Goal: Task Accomplishment & Management: Manage account settings

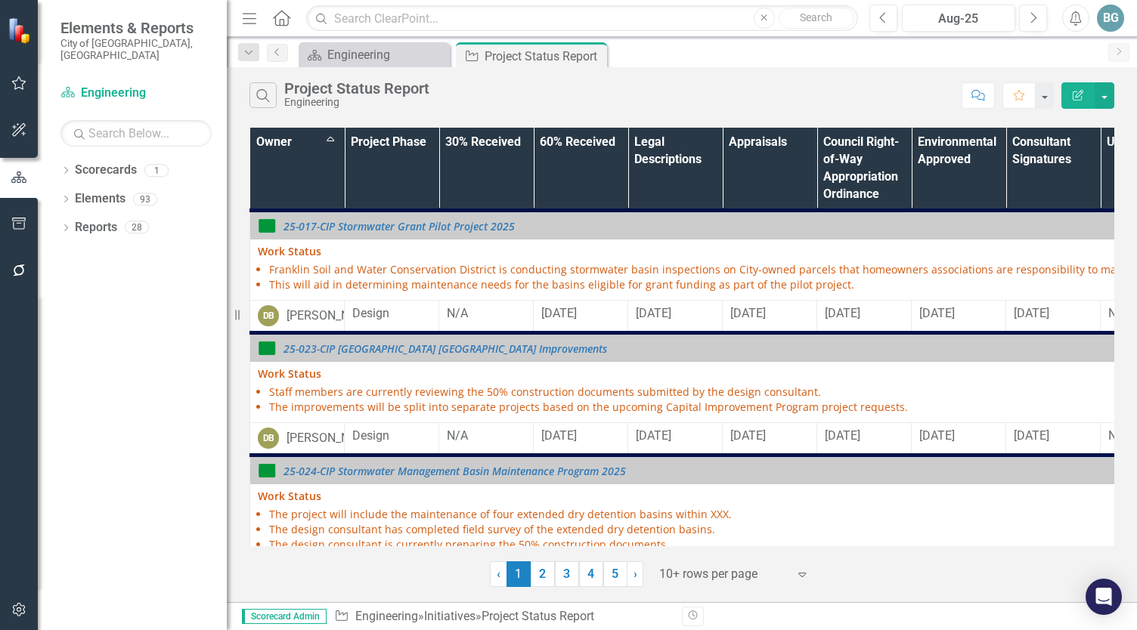
drag, startPoint x: 599, startPoint y: 104, endPoint x: 550, endPoint y: 97, distance: 49.6
click at [599, 104] on div "Search Project Status Report Engineering" at bounding box center [601, 95] width 704 height 26
click at [251, 17] on icon "Menu" at bounding box center [250, 18] width 20 height 16
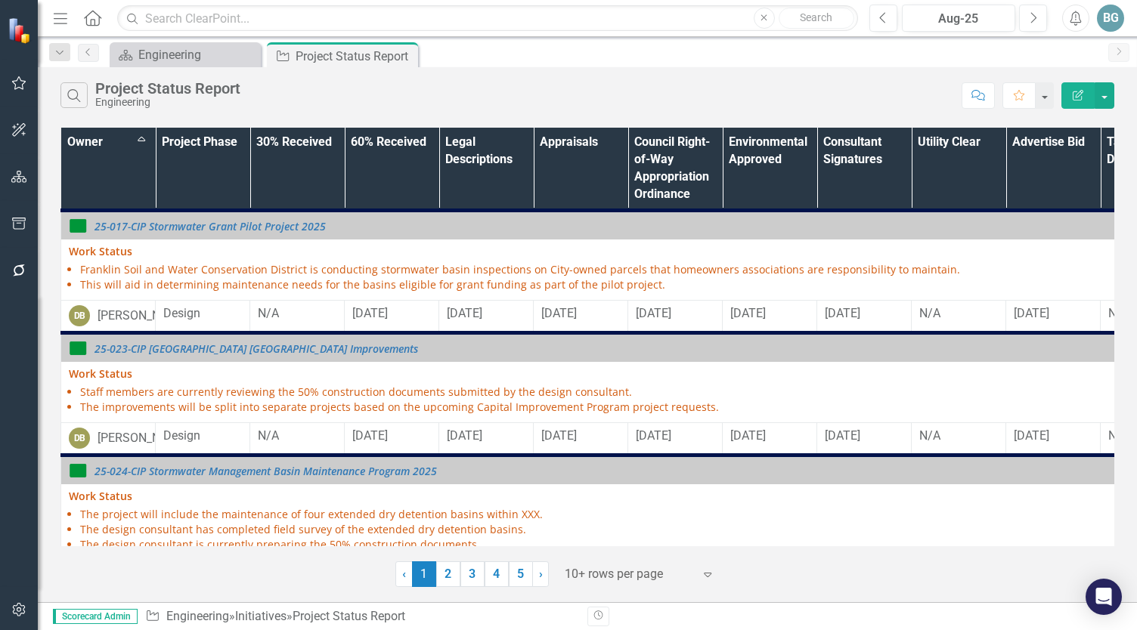
click at [631, 91] on div "Search Project Status Report Engineering" at bounding box center [506, 95] width 893 height 26
click at [611, 76] on div "Search Project Status Report Engineering Comment Favorite Edit Report" at bounding box center [587, 91] width 1099 height 49
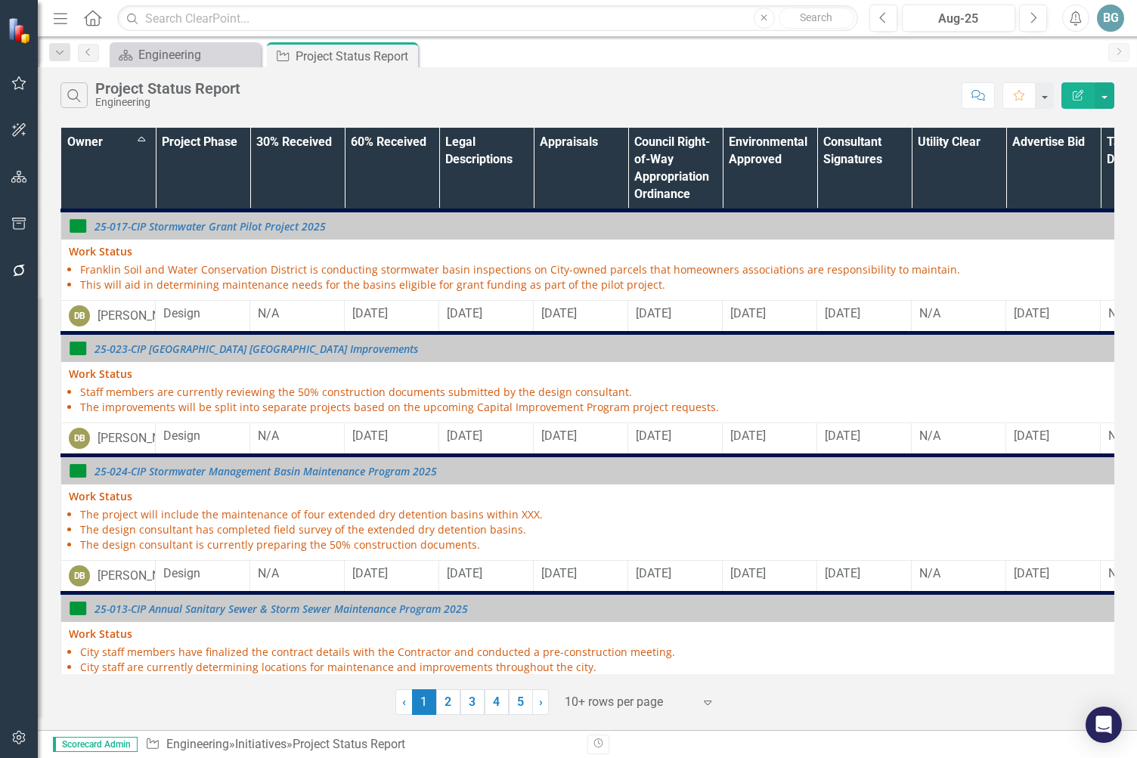
click at [689, 92] on div "Search Project Status Report Engineering" at bounding box center [506, 95] width 893 height 26
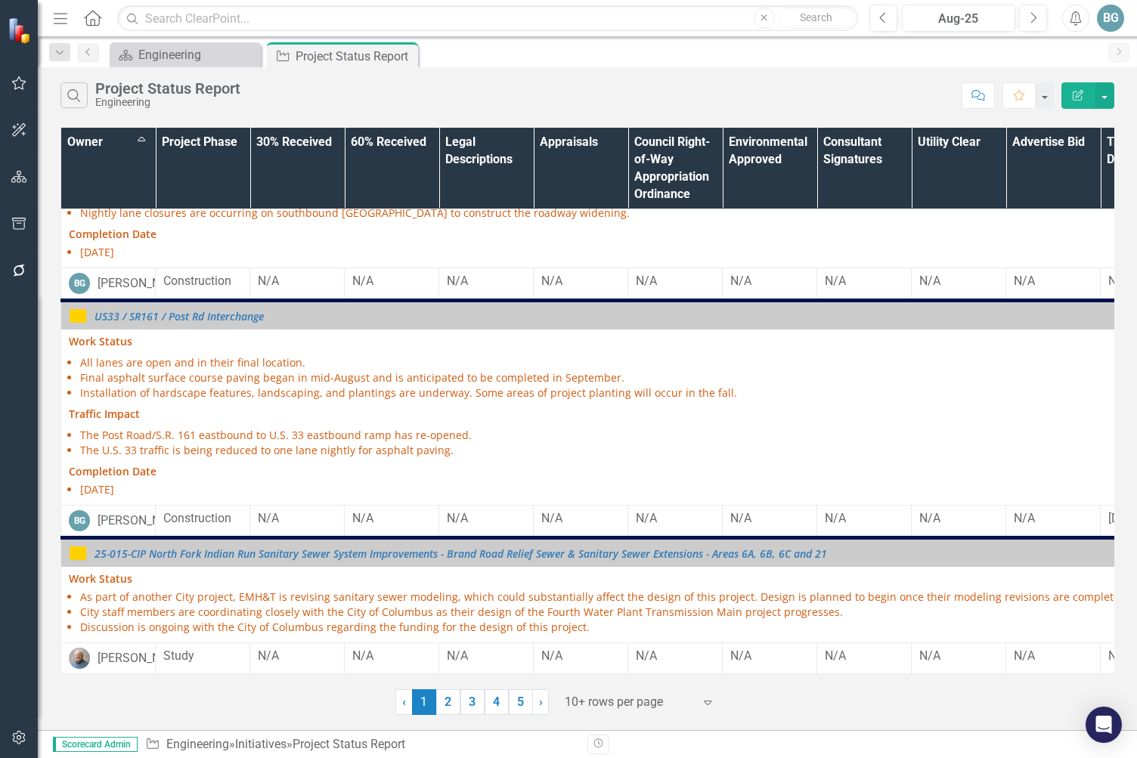
scroll to position [1205, 0]
drag, startPoint x: 119, startPoint y: 639, endPoint x: 83, endPoint y: 634, distance: 36.6
click at [83, 630] on img at bounding box center [79, 658] width 21 height 21
click at [80, 630] on img at bounding box center [79, 658] width 21 height 21
click at [109, 630] on div "[PERSON_NAME]" at bounding box center [142, 658] width 91 height 17
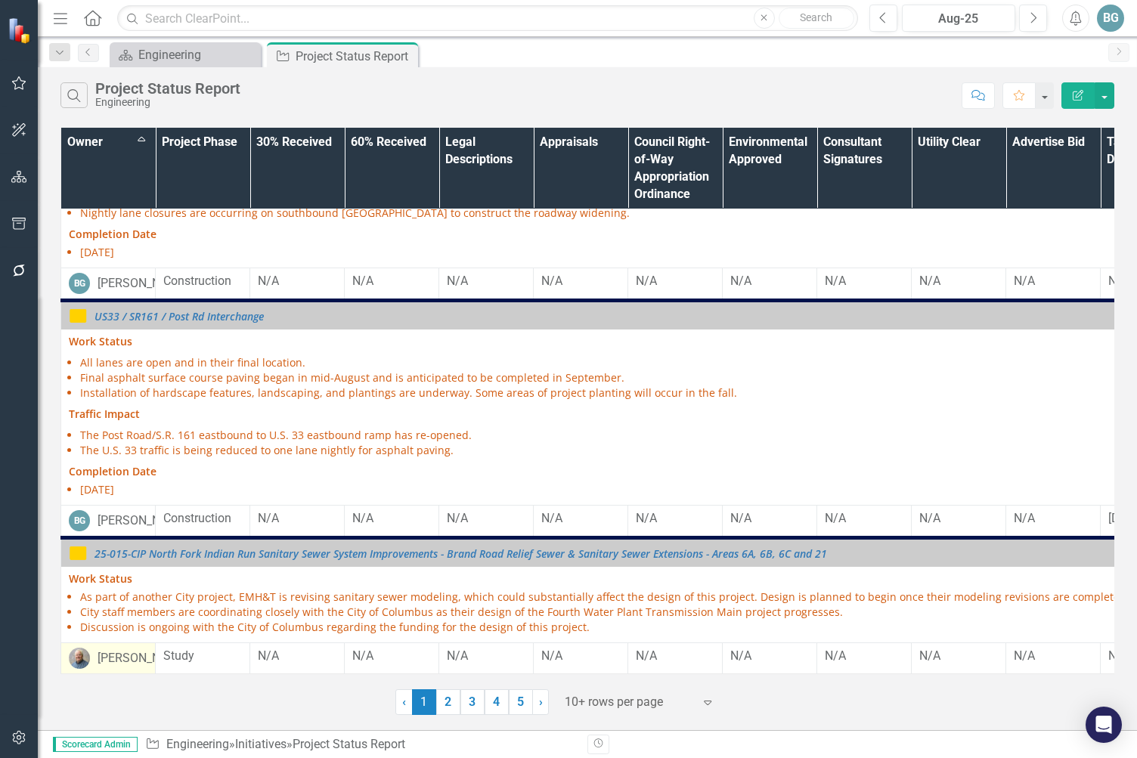
click at [86, 630] on img at bounding box center [79, 658] width 21 height 21
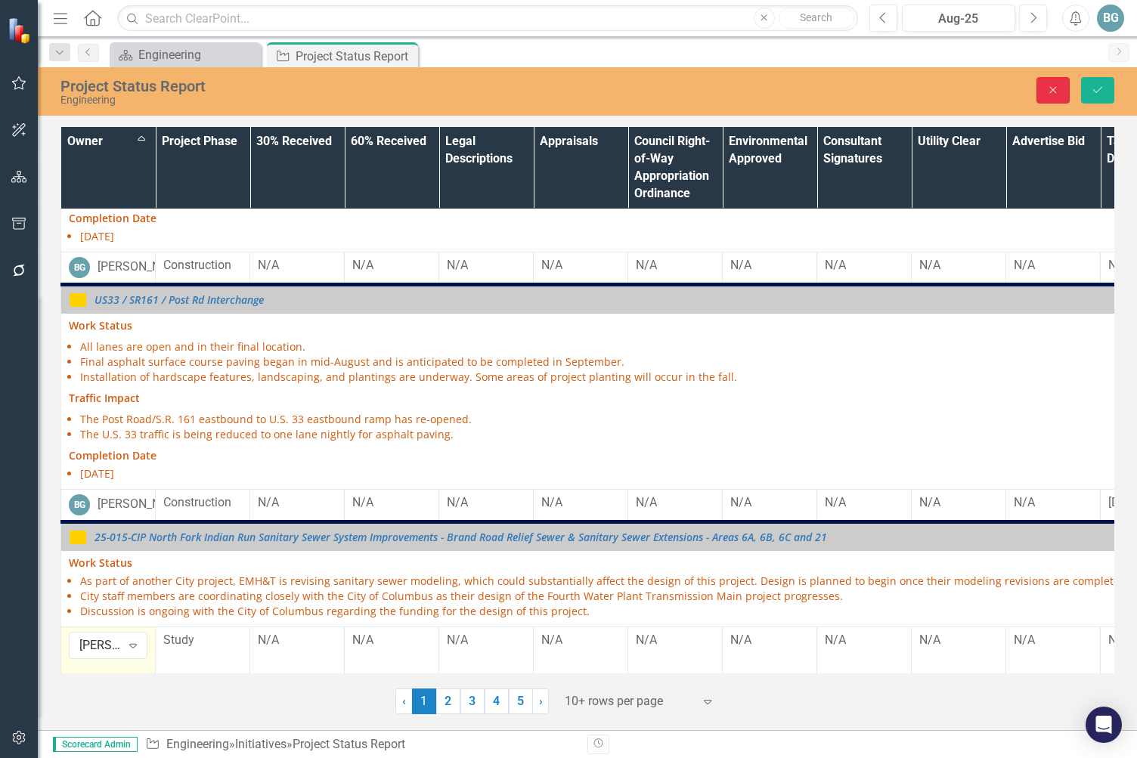
click at [1061, 89] on button "Close" at bounding box center [1052, 90] width 33 height 26
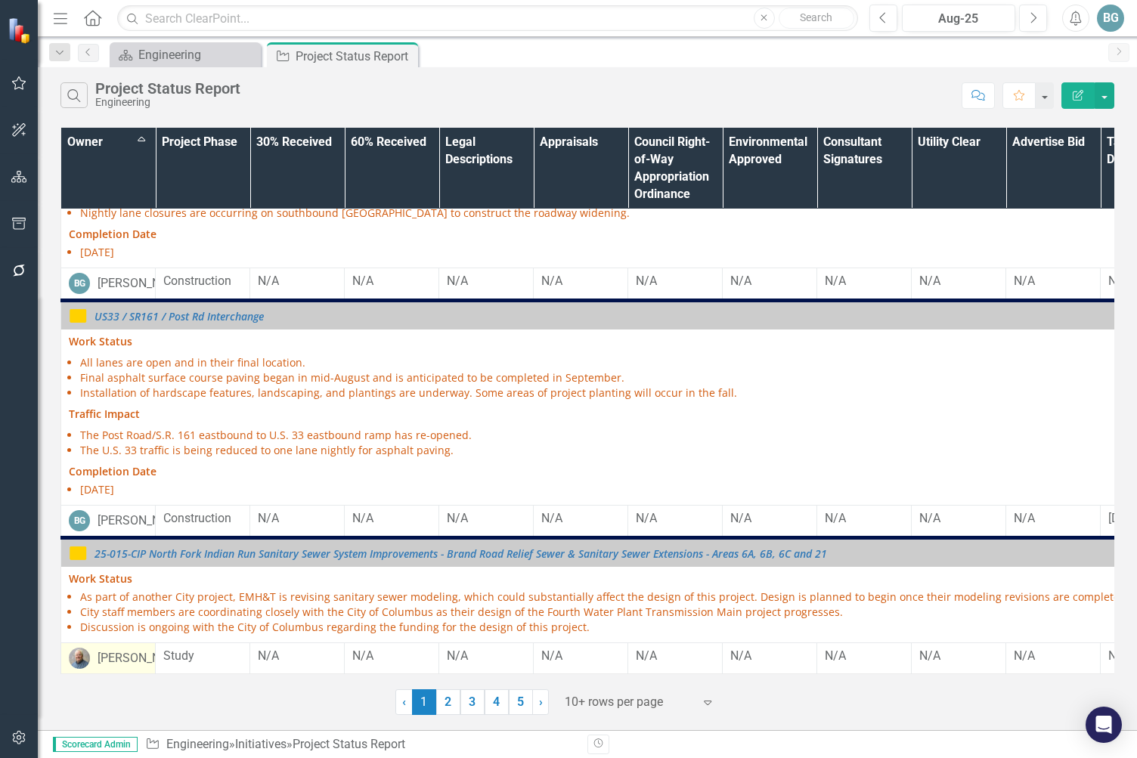
drag, startPoint x: 447, startPoint y: 702, endPoint x: 454, endPoint y: 466, distance: 236.7
click at [447, 630] on link "2" at bounding box center [448, 702] width 24 height 26
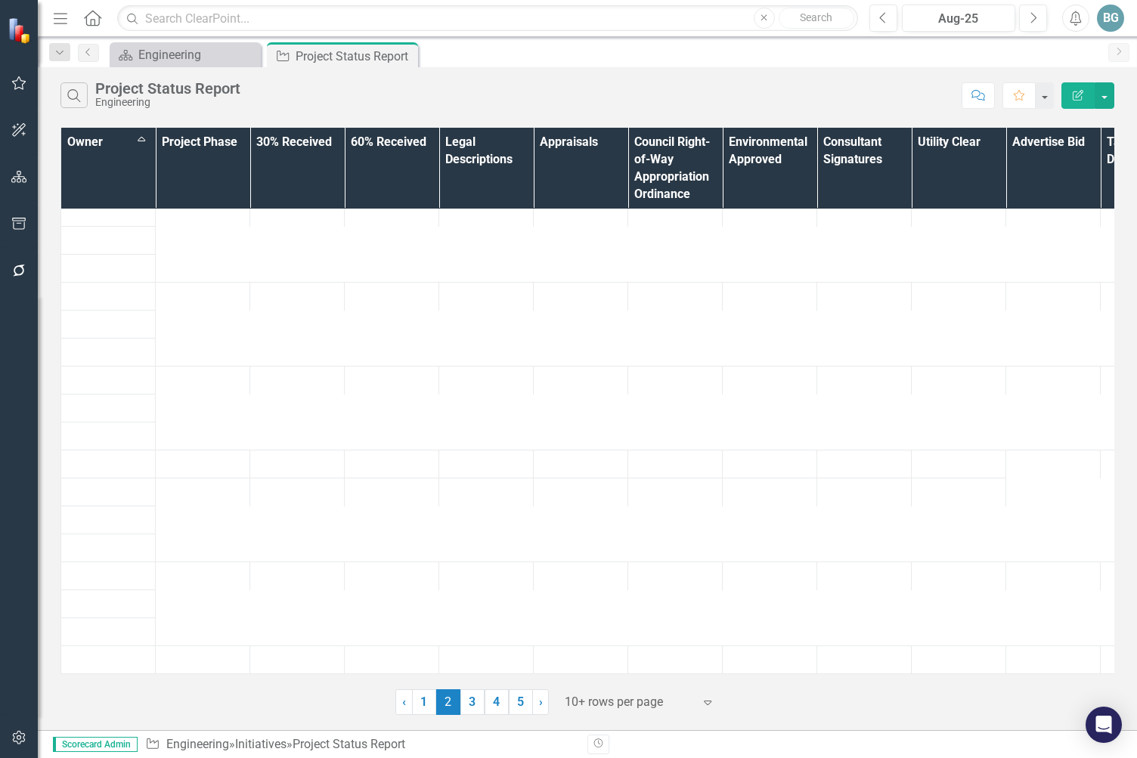
scroll to position [0, 0]
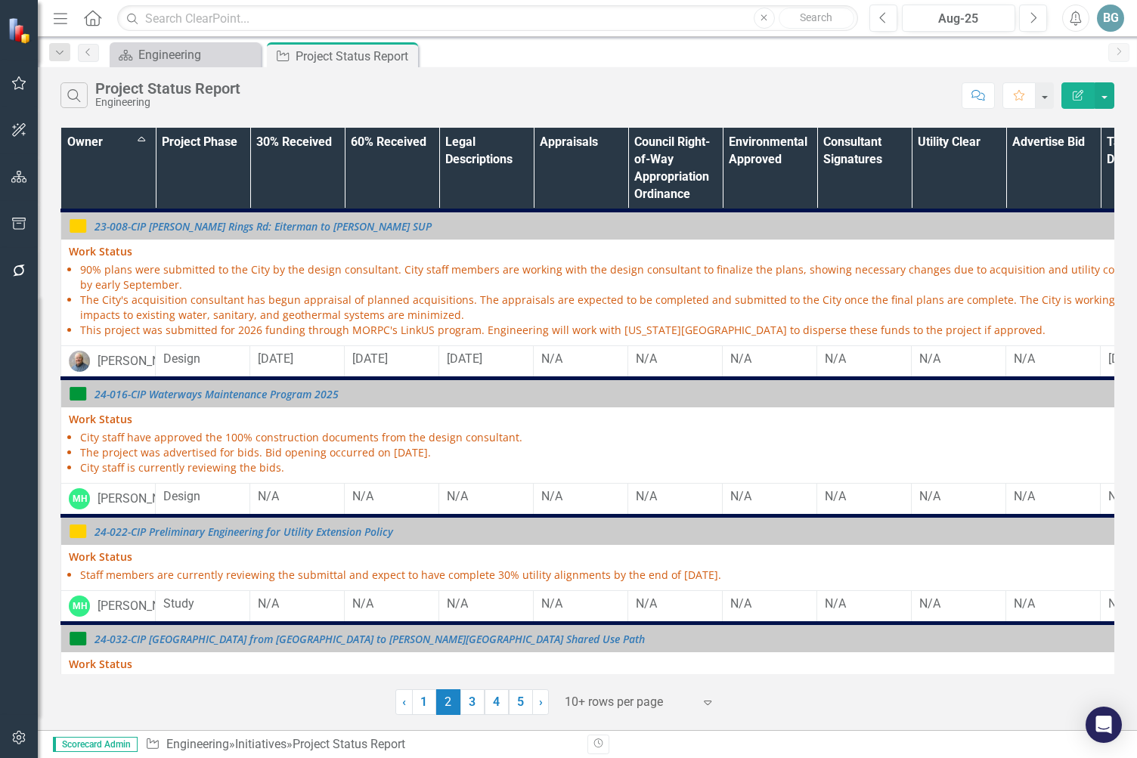
drag, startPoint x: 63, startPoint y: 20, endPoint x: 72, endPoint y: 251, distance: 230.7
click at [63, 20] on icon "Menu" at bounding box center [61, 18] width 20 height 16
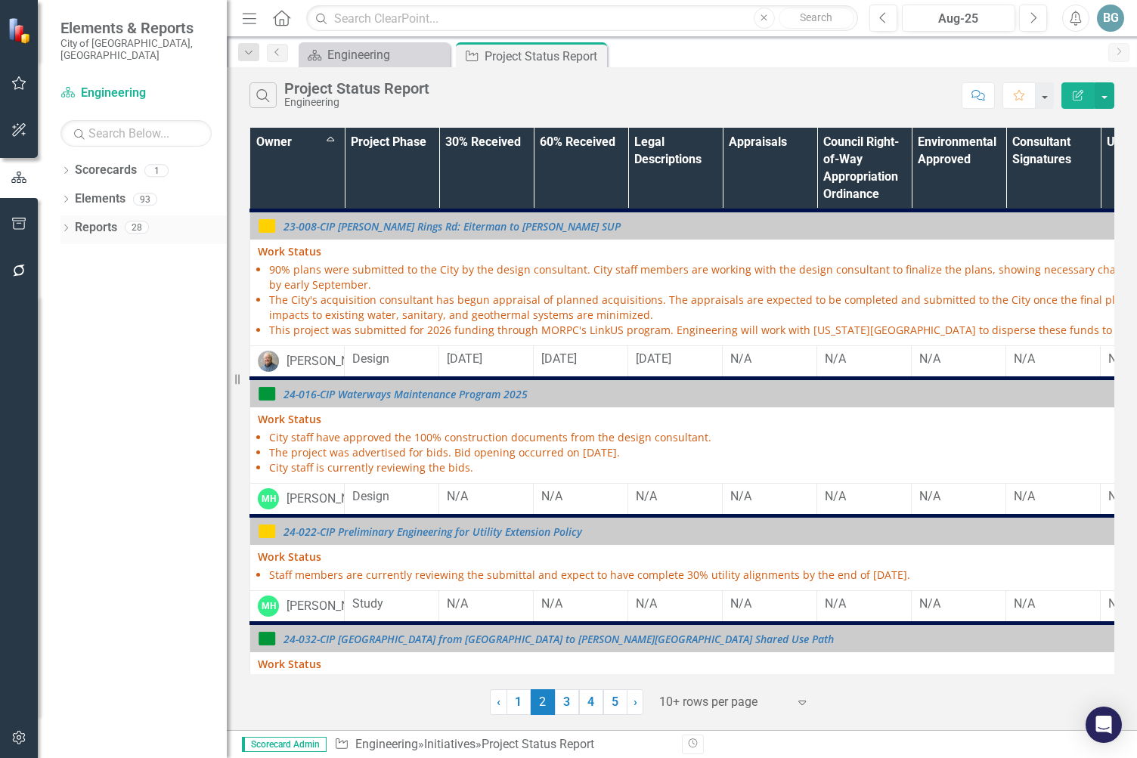
click at [65, 225] on icon "Dropdown" at bounding box center [65, 229] width 11 height 8
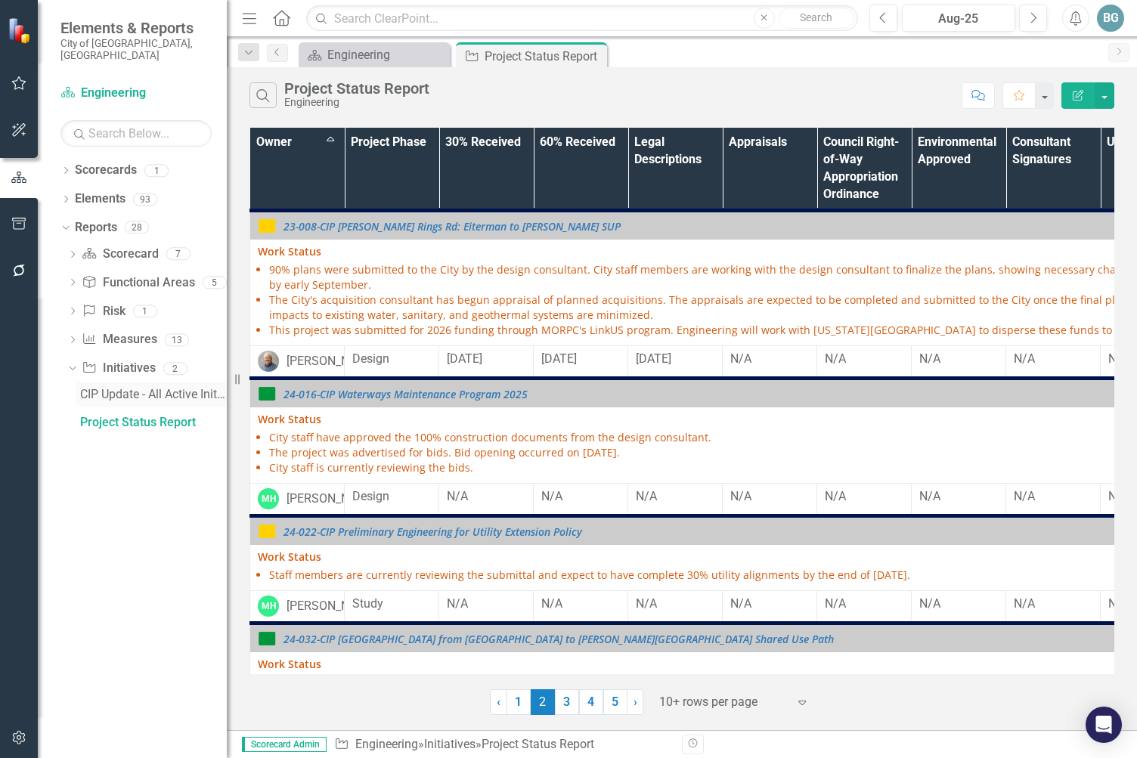
click at [124, 388] on div "CIP Update - All Active Initiatives" at bounding box center [153, 395] width 147 height 14
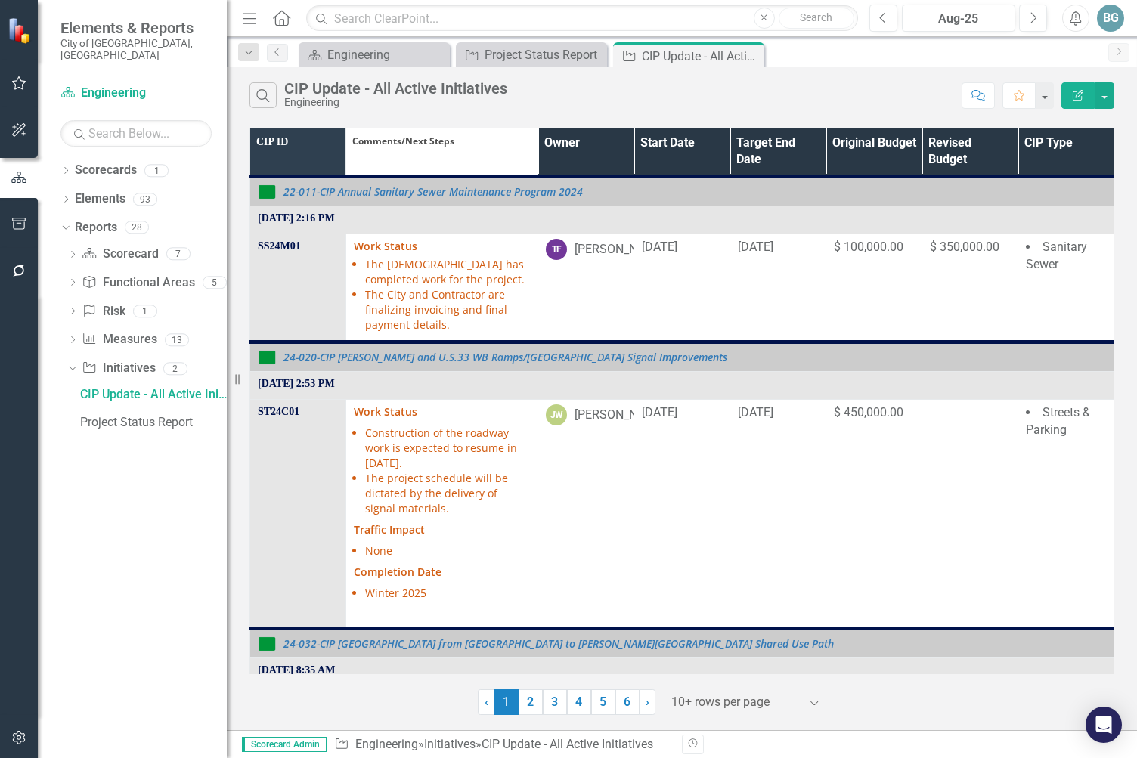
click at [292, 163] on th "CIP ID" at bounding box center [298, 152] width 96 height 48
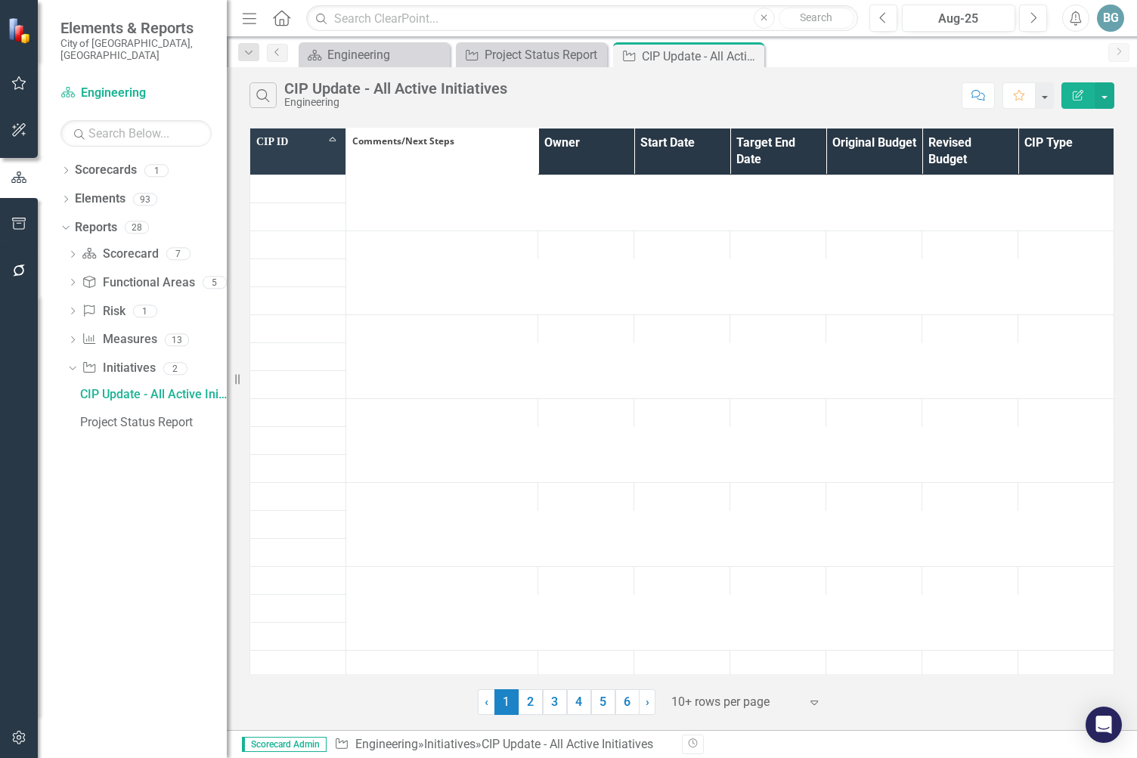
click at [568, 151] on th "Owner" at bounding box center [586, 151] width 96 height 47
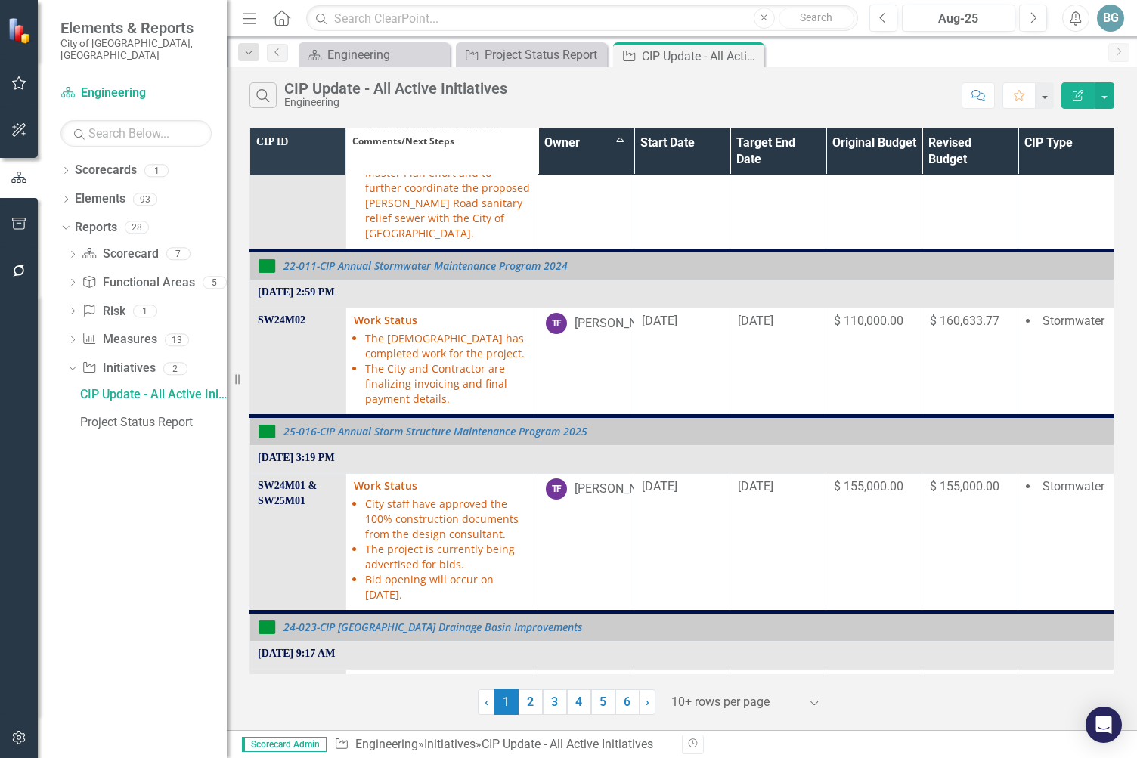
scroll to position [2051, 0]
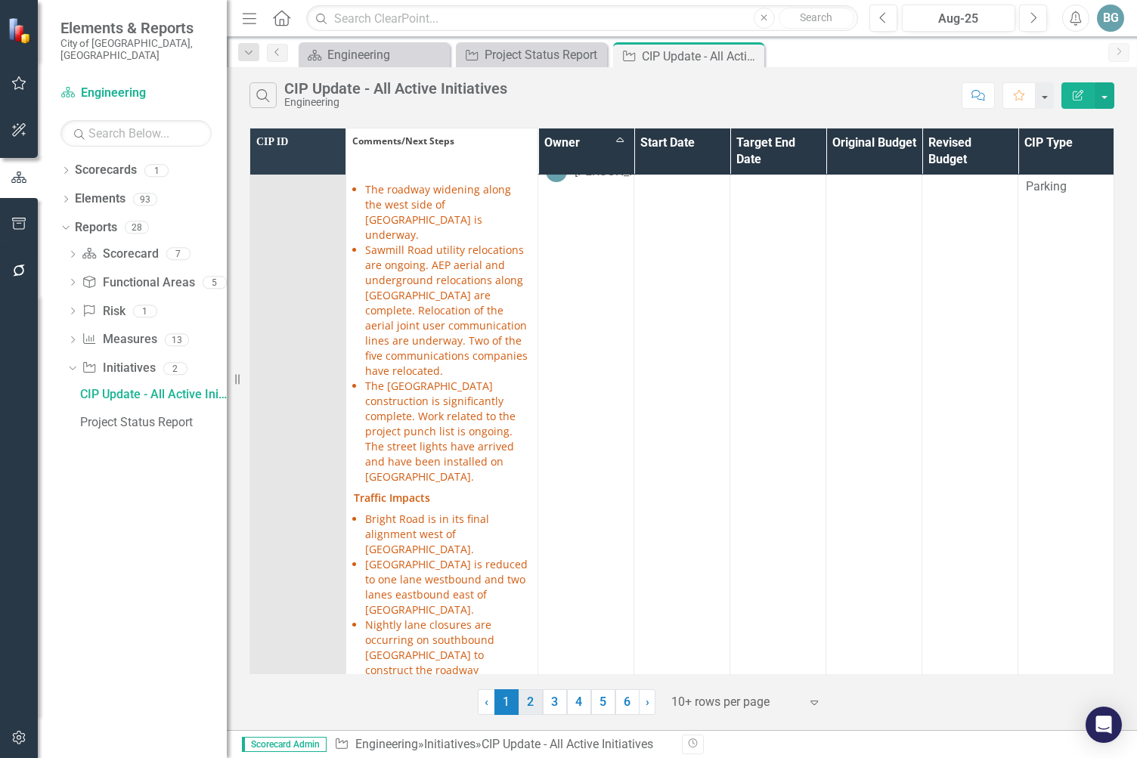
click at [529, 630] on link "2" at bounding box center [530, 702] width 24 height 26
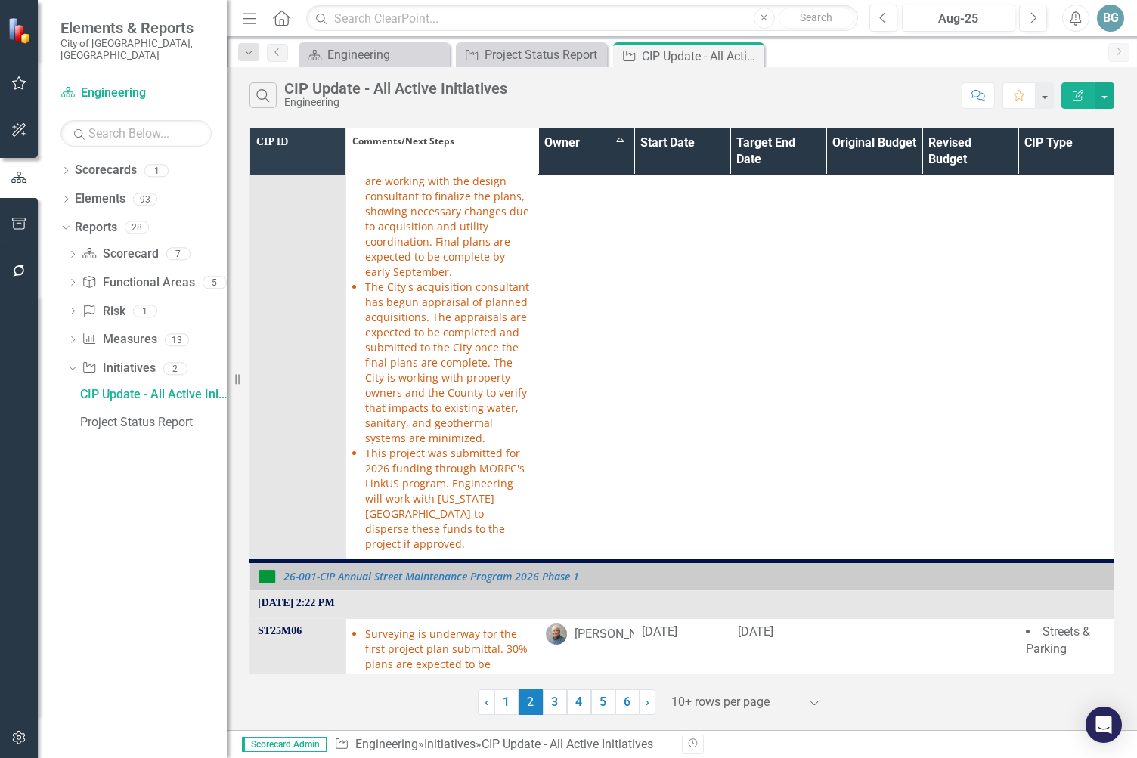
scroll to position [1209, 0]
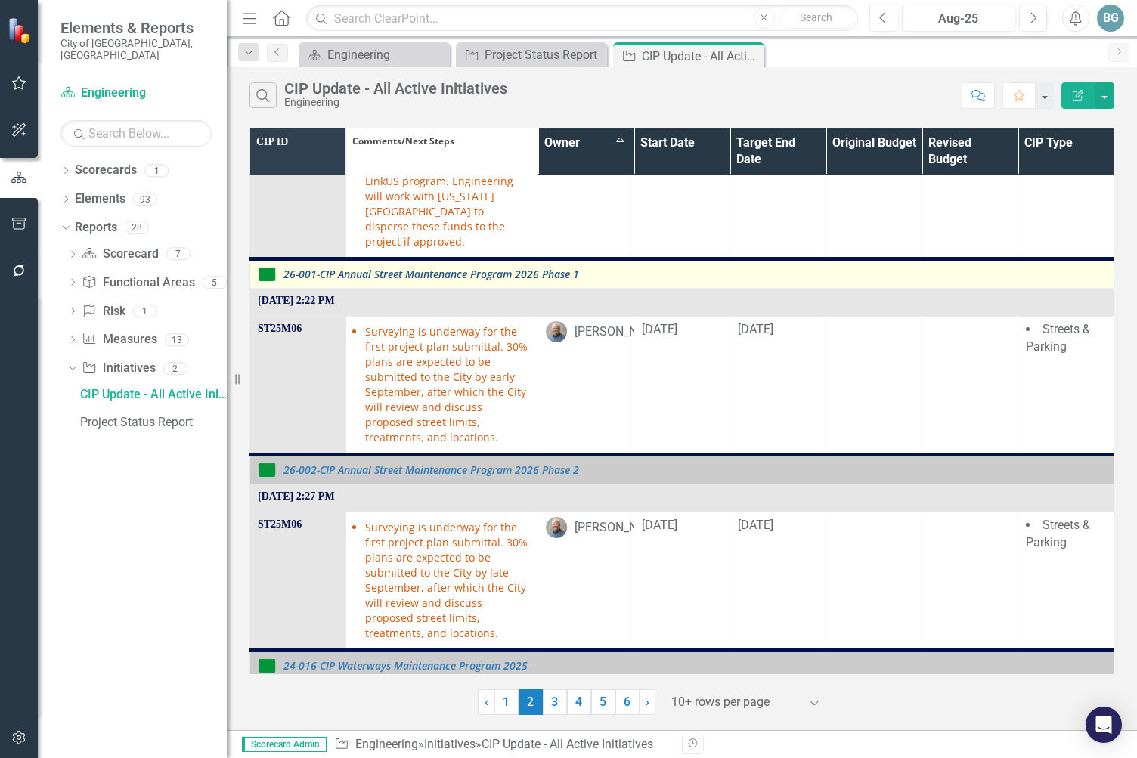
click at [464, 268] on link "26-001-CIP Annual Street Maintenance Program 2026 Phase 1" at bounding box center [694, 273] width 822 height 11
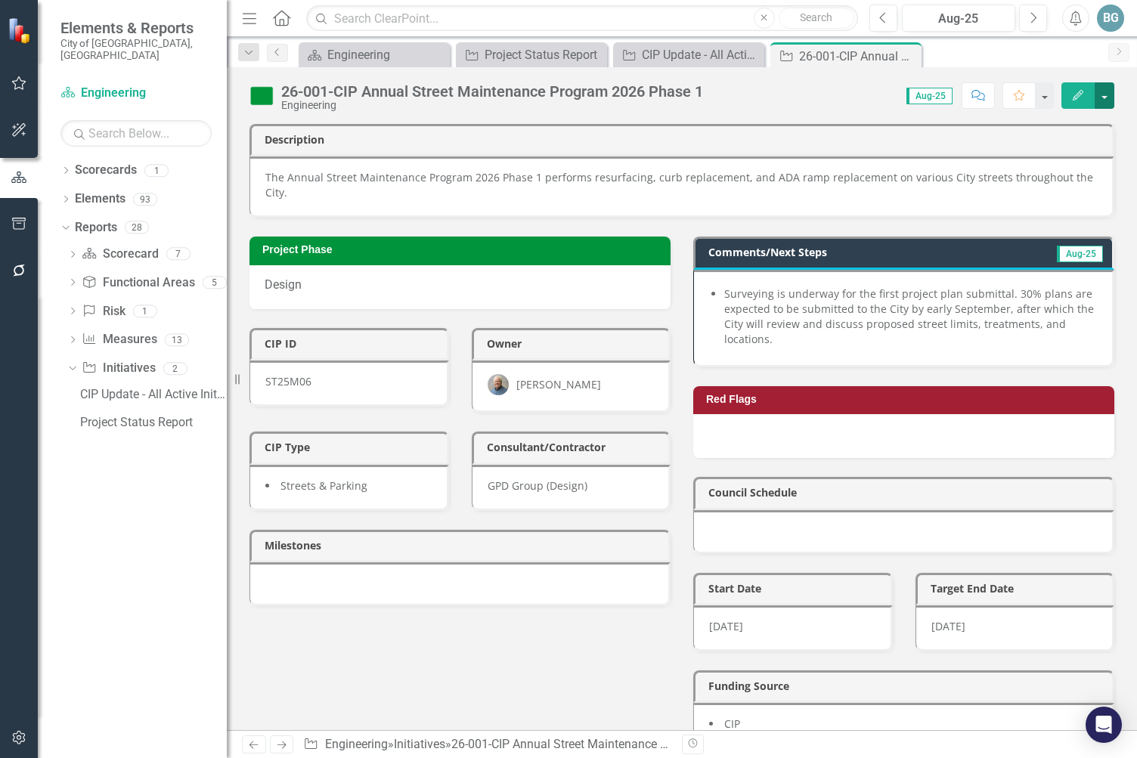
click at [1101, 96] on button "button" at bounding box center [1104, 95] width 20 height 26
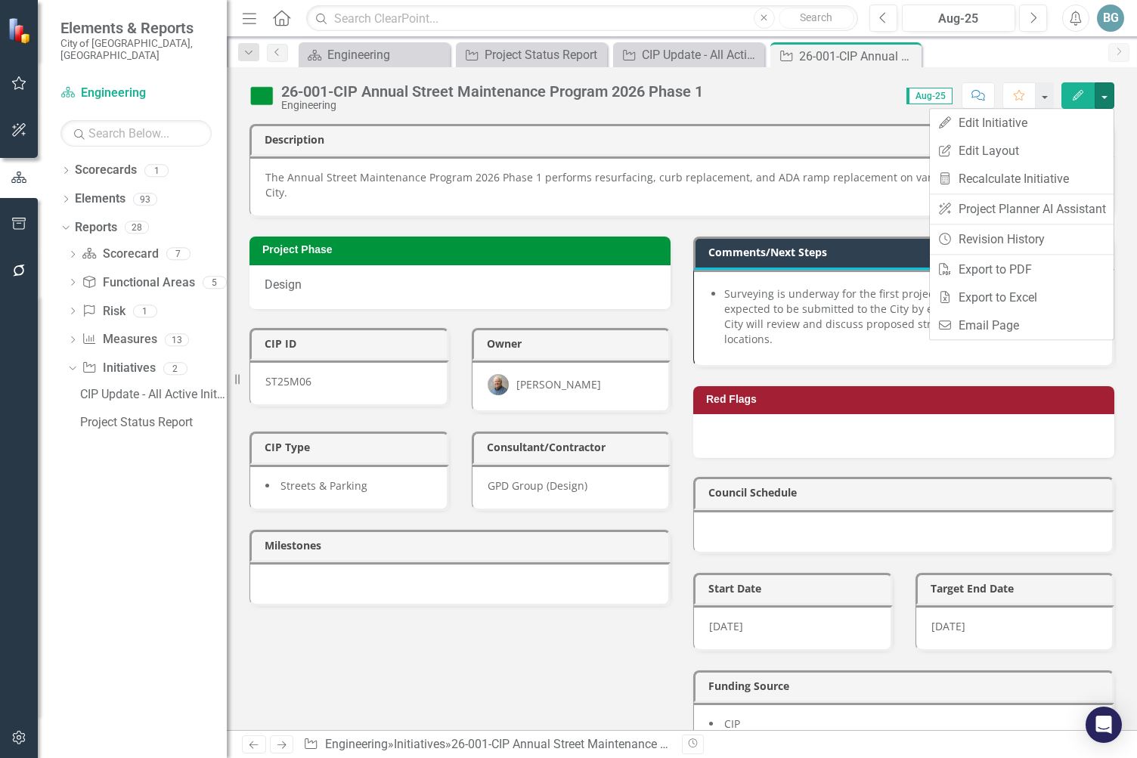
click at [518, 630] on div "Project Phase Design CIP ID ST25M06 Owner [PERSON_NAME] CIP Type Streets & Park…" at bounding box center [681, 533] width 887 height 630
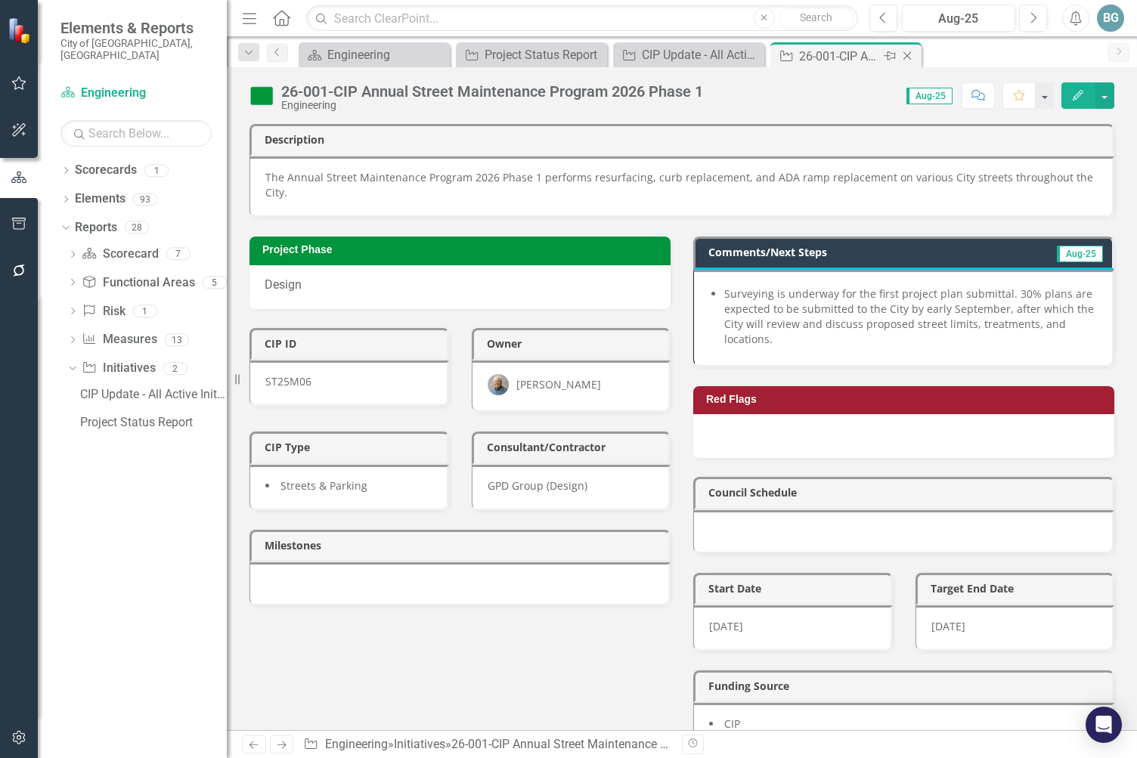
click at [905, 57] on icon "Close" at bounding box center [906, 56] width 15 height 12
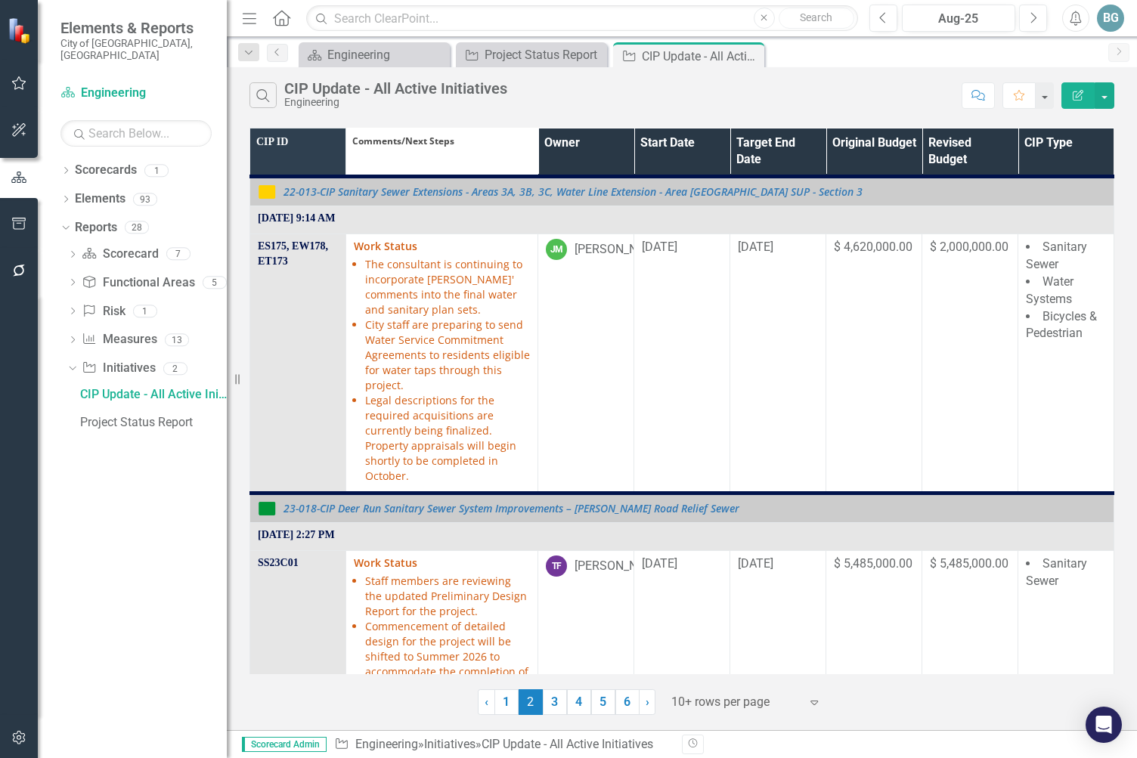
click at [576, 153] on th "Owner" at bounding box center [586, 152] width 96 height 48
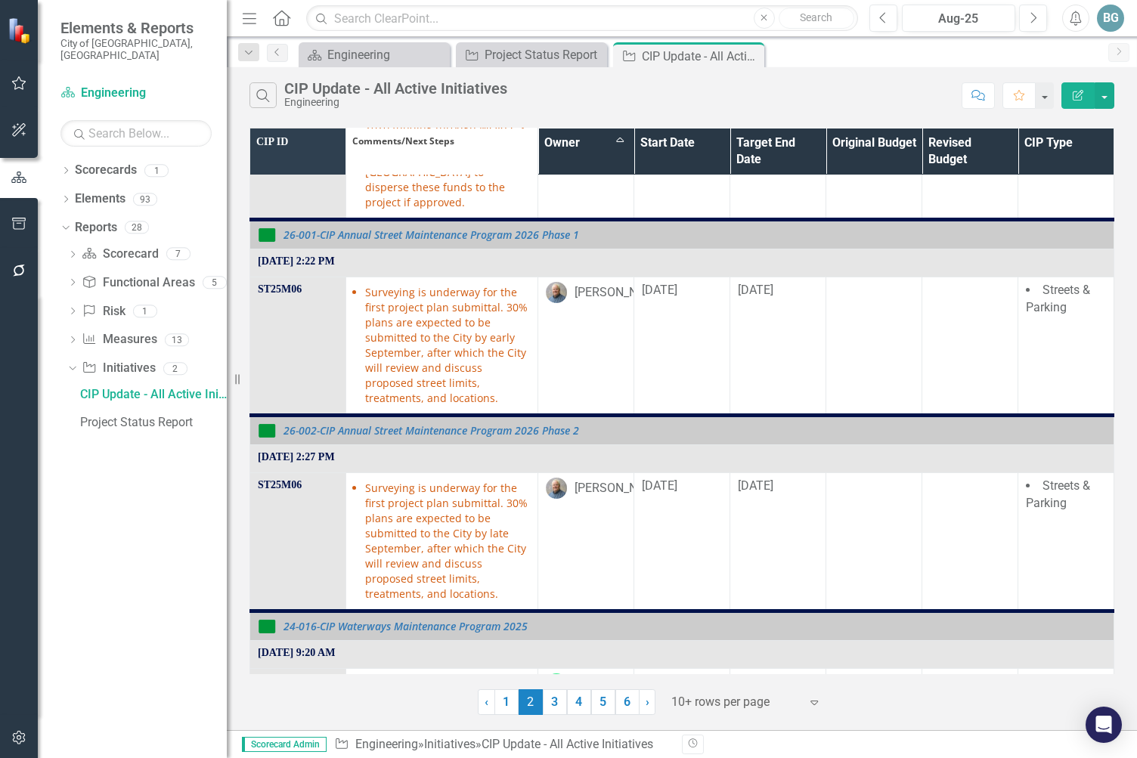
scroll to position [1252, 0]
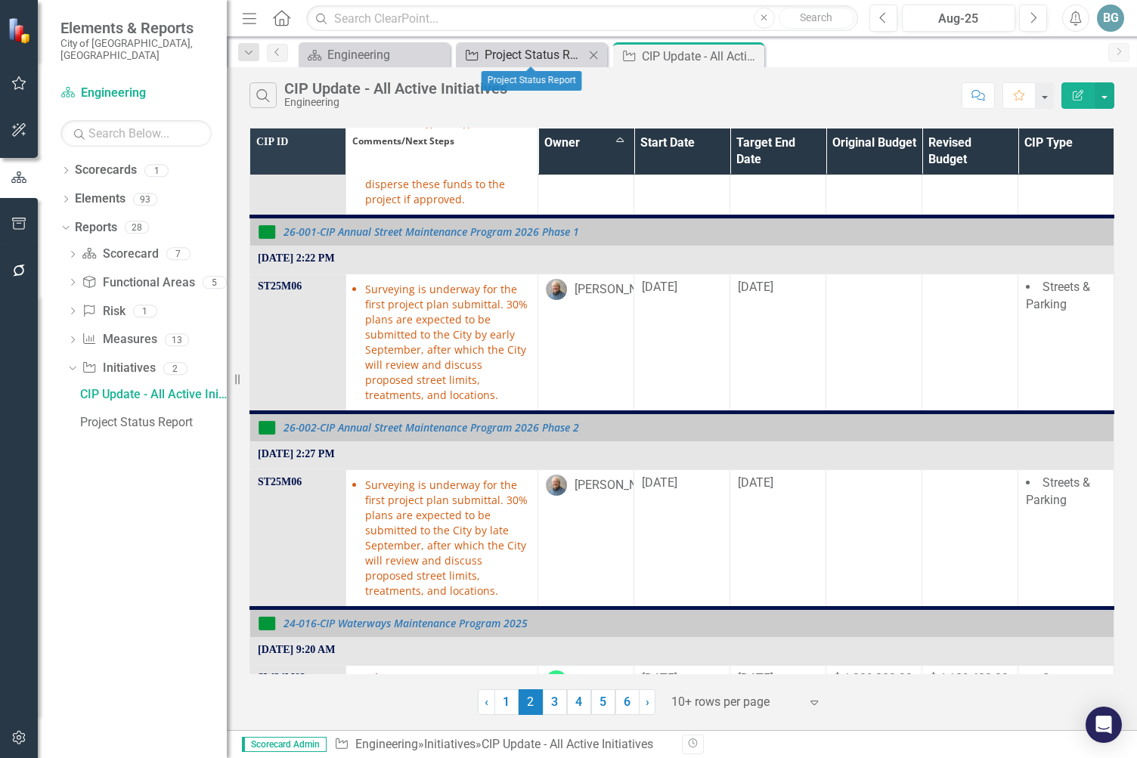
click at [537, 51] on div "Project Status Report" at bounding box center [534, 54] width 100 height 19
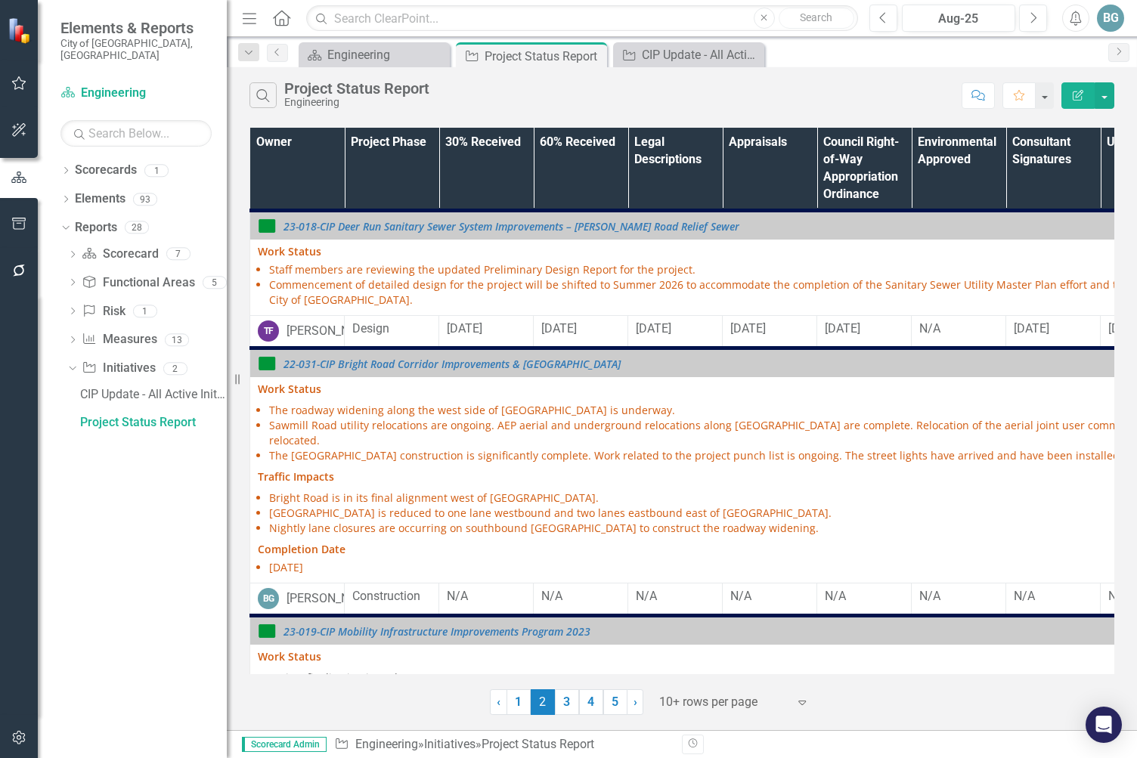
click at [268, 177] on th "Owner" at bounding box center [297, 169] width 94 height 83
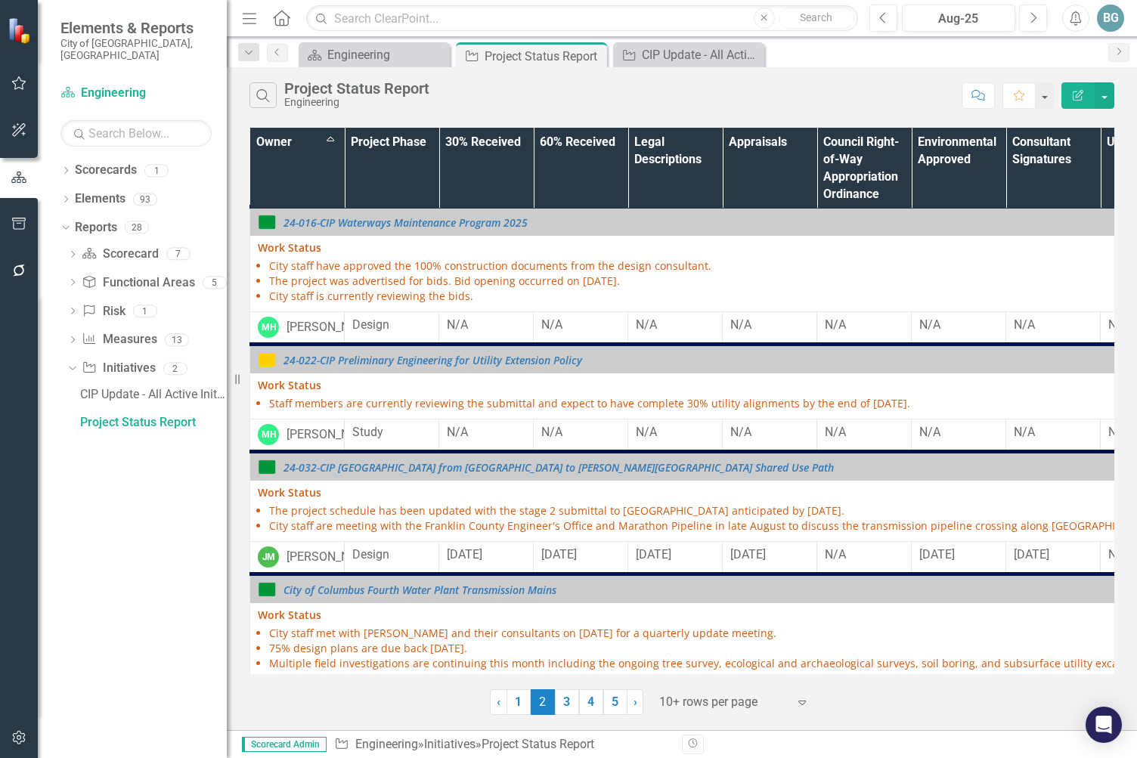
scroll to position [175, 0]
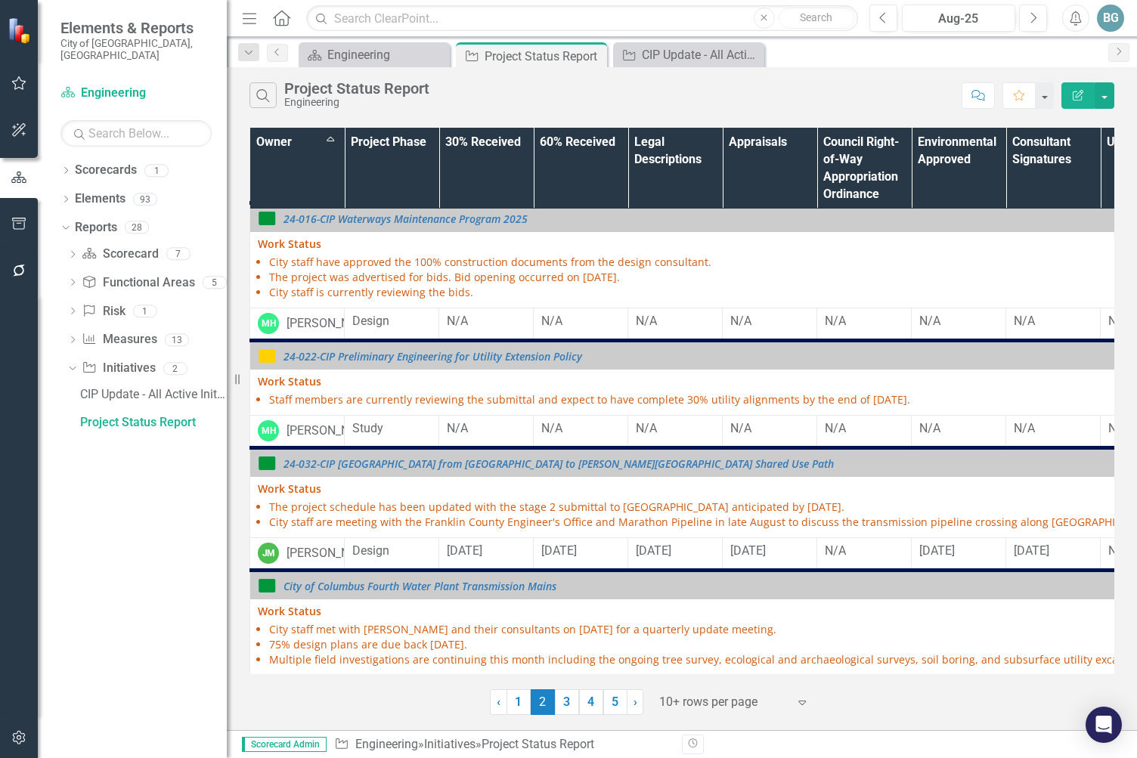
click at [822, 85] on div "Search Project Status Report Engineering" at bounding box center [601, 95] width 704 height 26
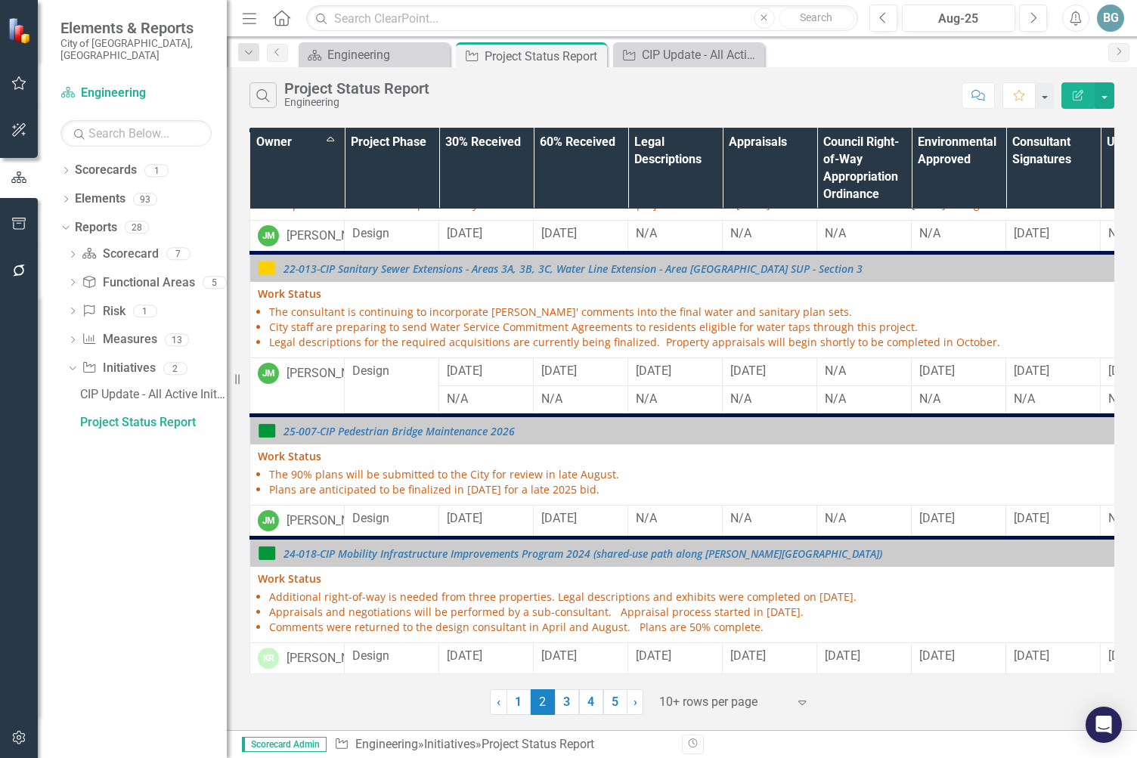
scroll to position [866, 0]
drag, startPoint x: 567, startPoint y: 701, endPoint x: 568, endPoint y: 693, distance: 7.7
click at [567, 630] on link "3" at bounding box center [567, 702] width 24 height 26
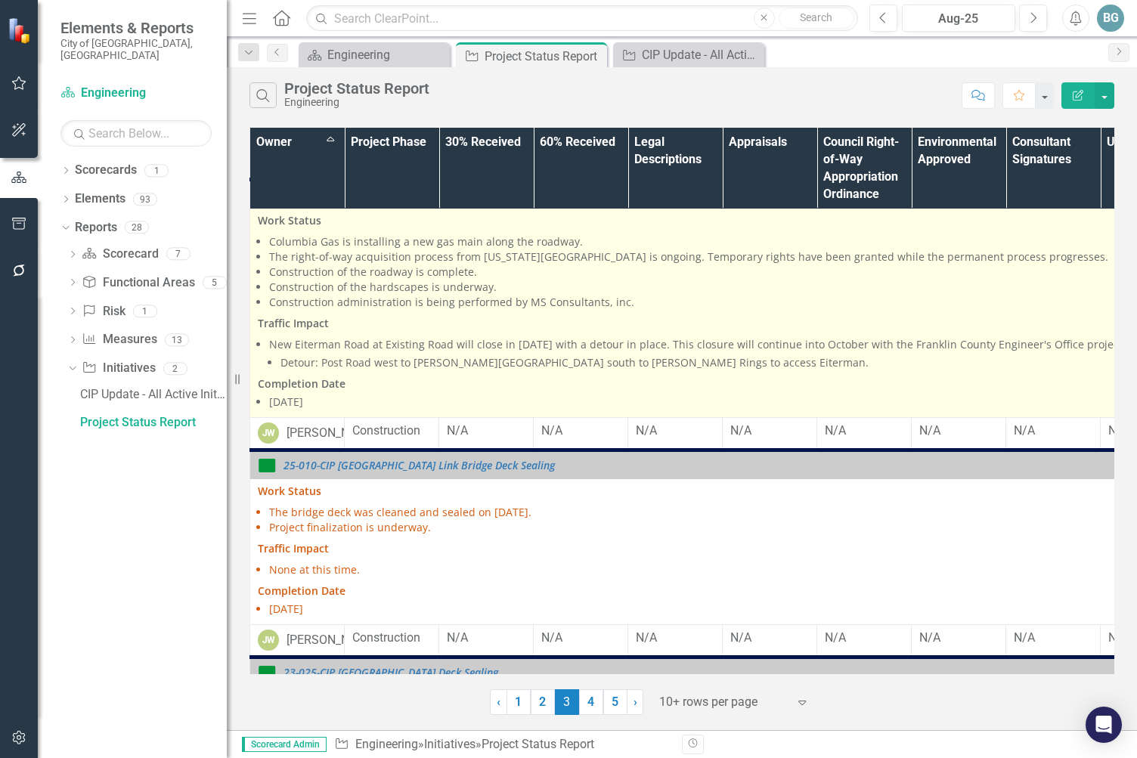
scroll to position [1348, 0]
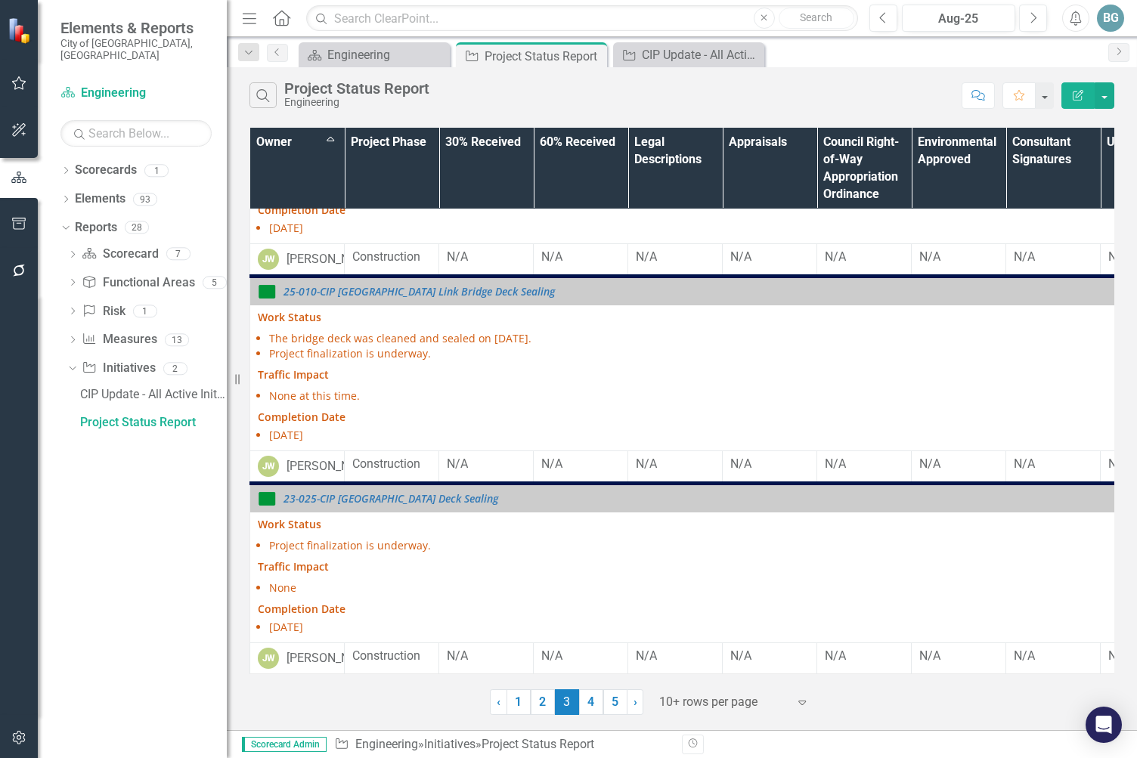
drag, startPoint x: 596, startPoint y: 702, endPoint x: 615, endPoint y: 520, distance: 183.2
click at [596, 630] on link "4" at bounding box center [591, 702] width 24 height 26
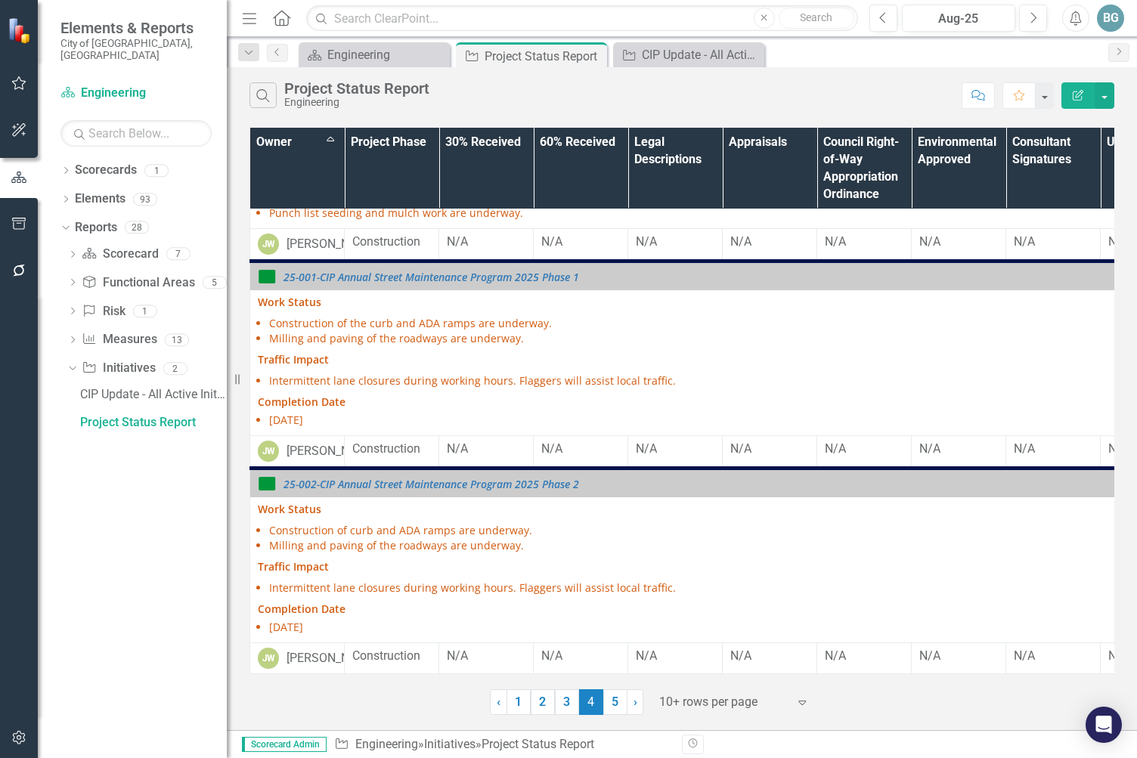
scroll to position [1552, 0]
drag, startPoint x: 611, startPoint y: 707, endPoint x: 718, endPoint y: 475, distance: 255.6
click at [611, 630] on link "5" at bounding box center [615, 702] width 24 height 26
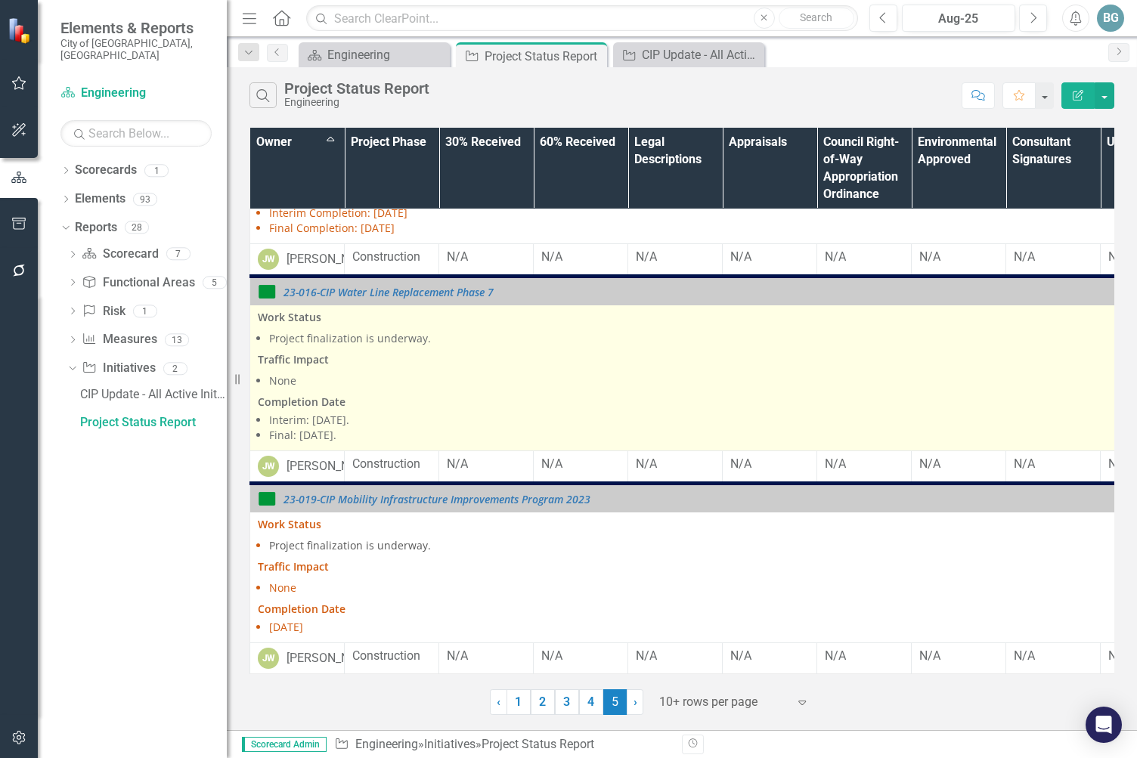
scroll to position [221, 0]
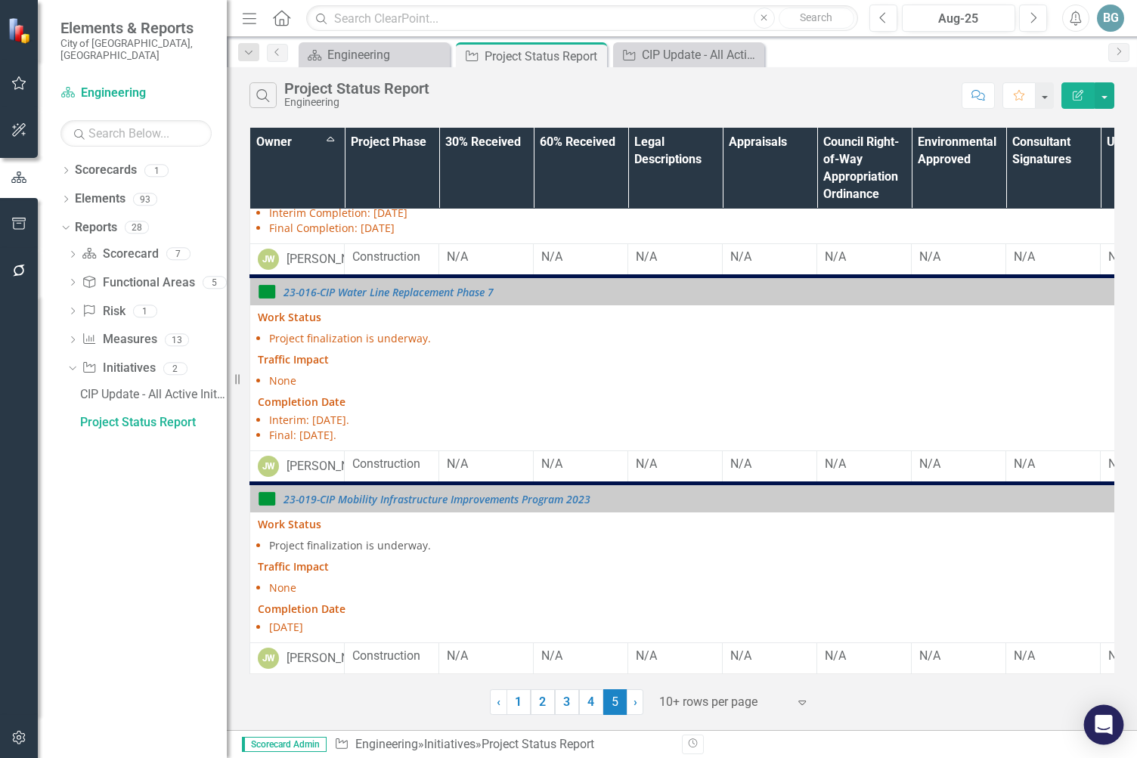
click at [1115, 630] on div "Open Intercom Messenger" at bounding box center [1104, 725] width 40 height 40
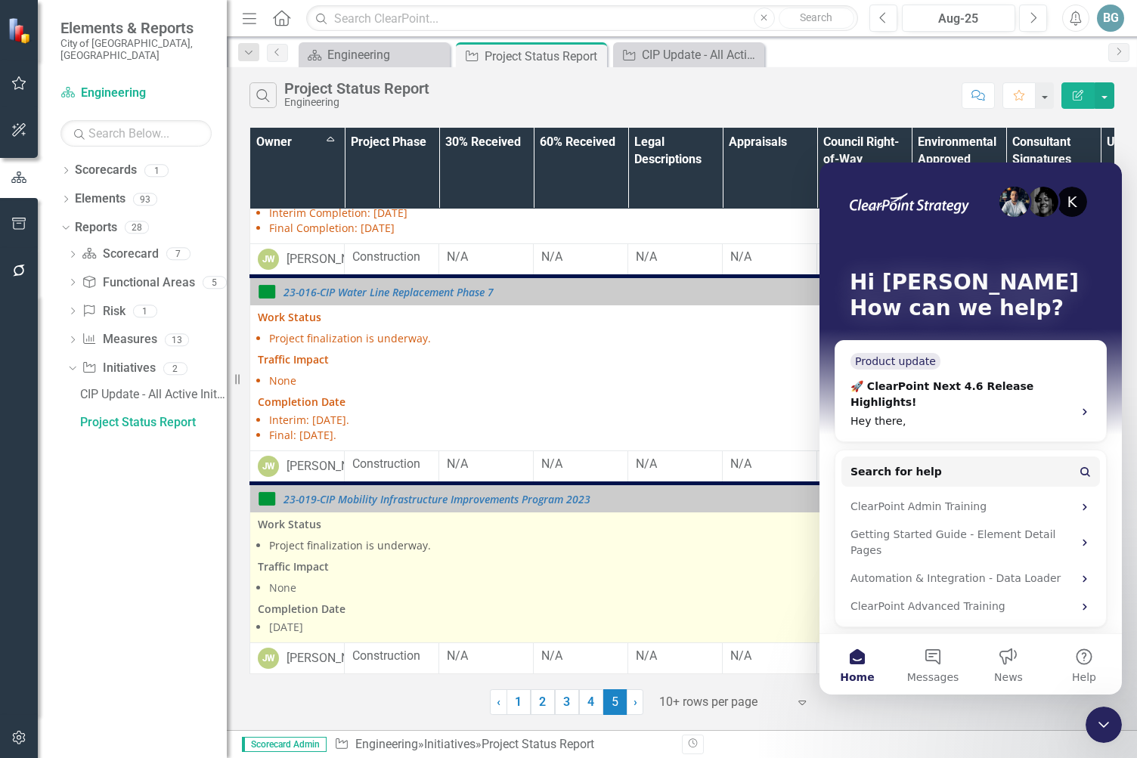
scroll to position [0, 0]
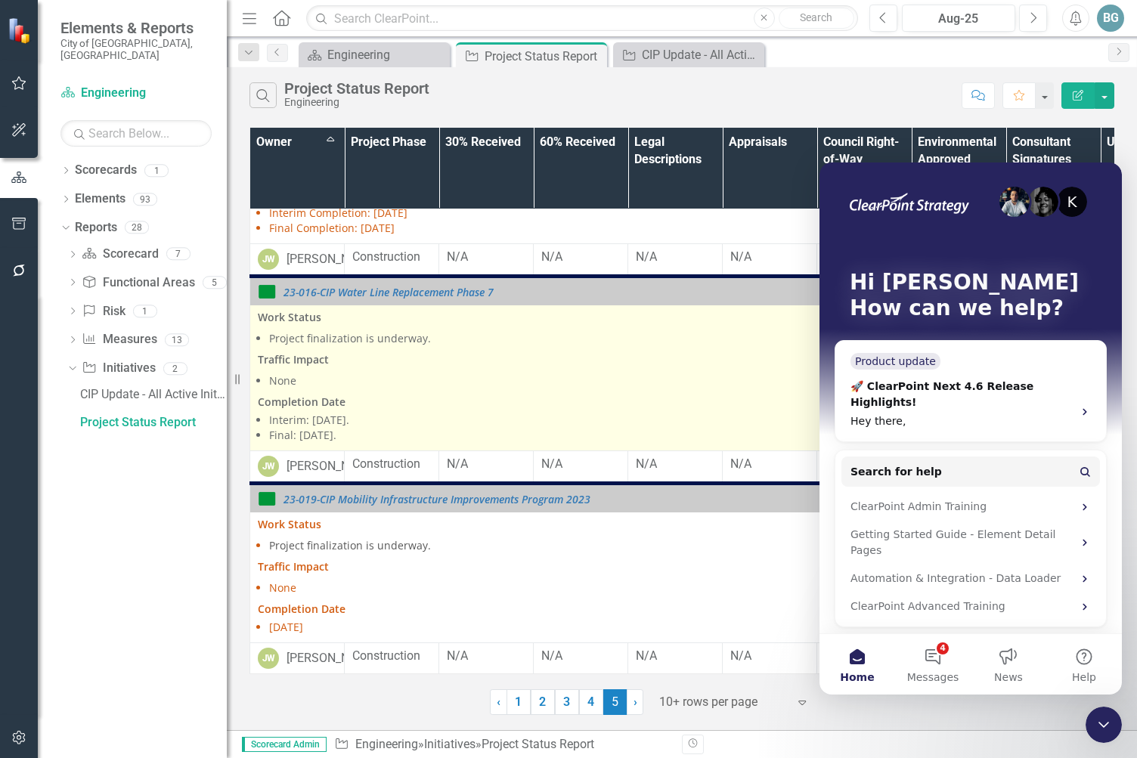
click at [664, 349] on p "Traffic Impact" at bounding box center [911, 359] width 1307 height 21
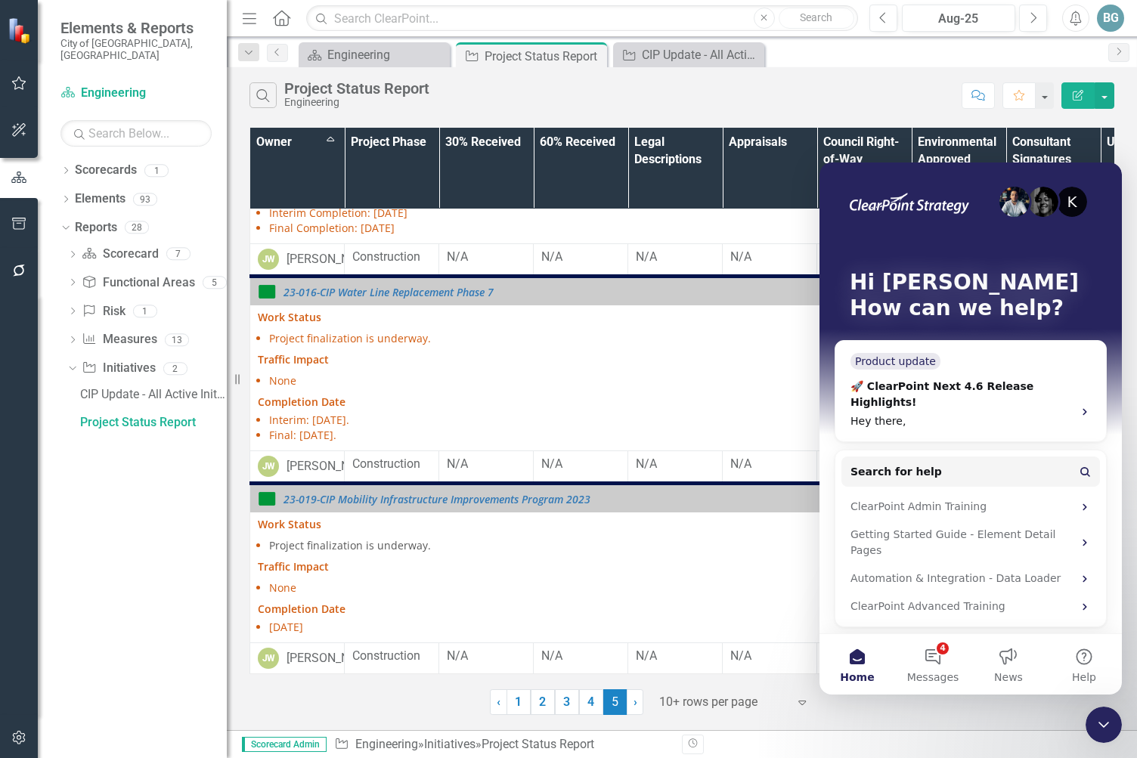
click at [1101, 630] on div "Close Intercom Messenger" at bounding box center [1103, 725] width 36 height 36
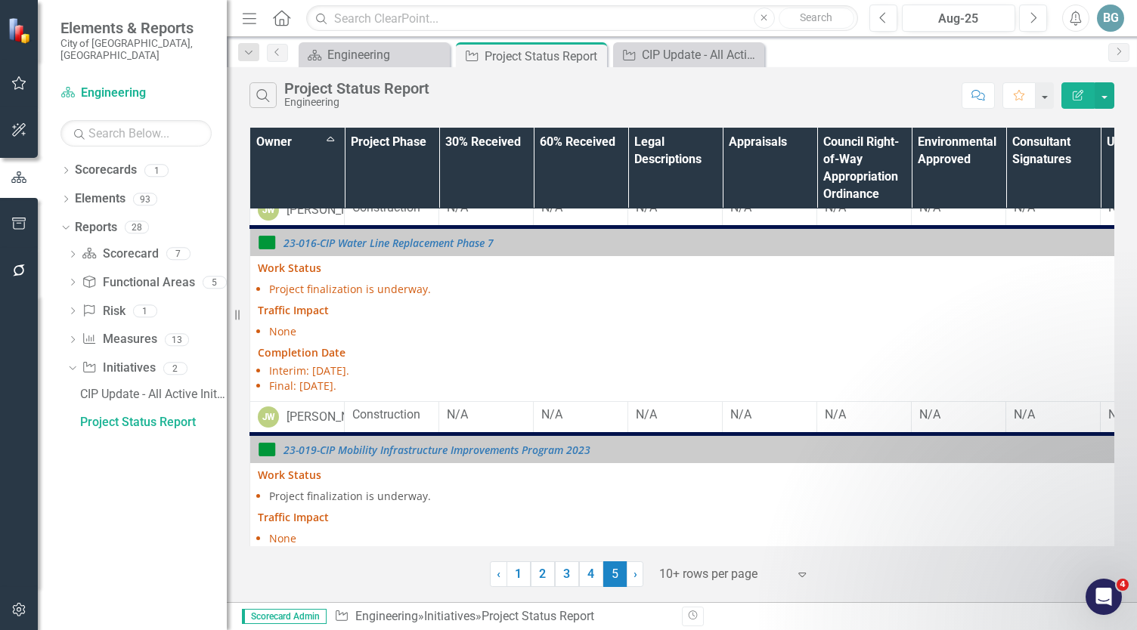
click at [240, 13] on icon "Menu" at bounding box center [250, 18] width 20 height 16
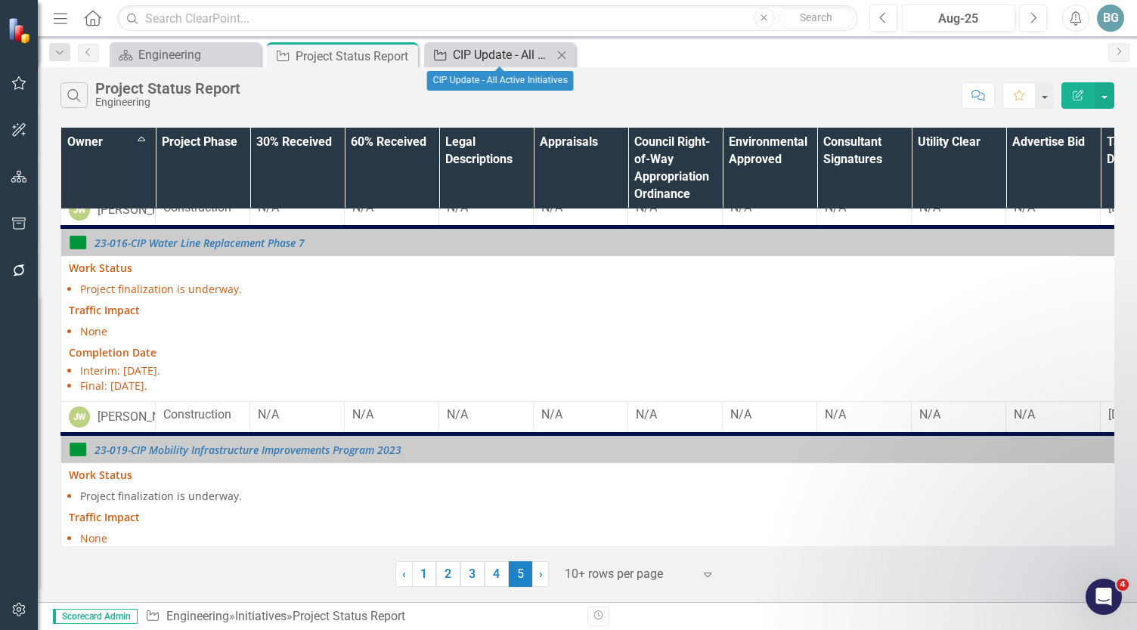
click at [515, 55] on div "CIP Update - All Active Initiatives" at bounding box center [503, 54] width 100 height 19
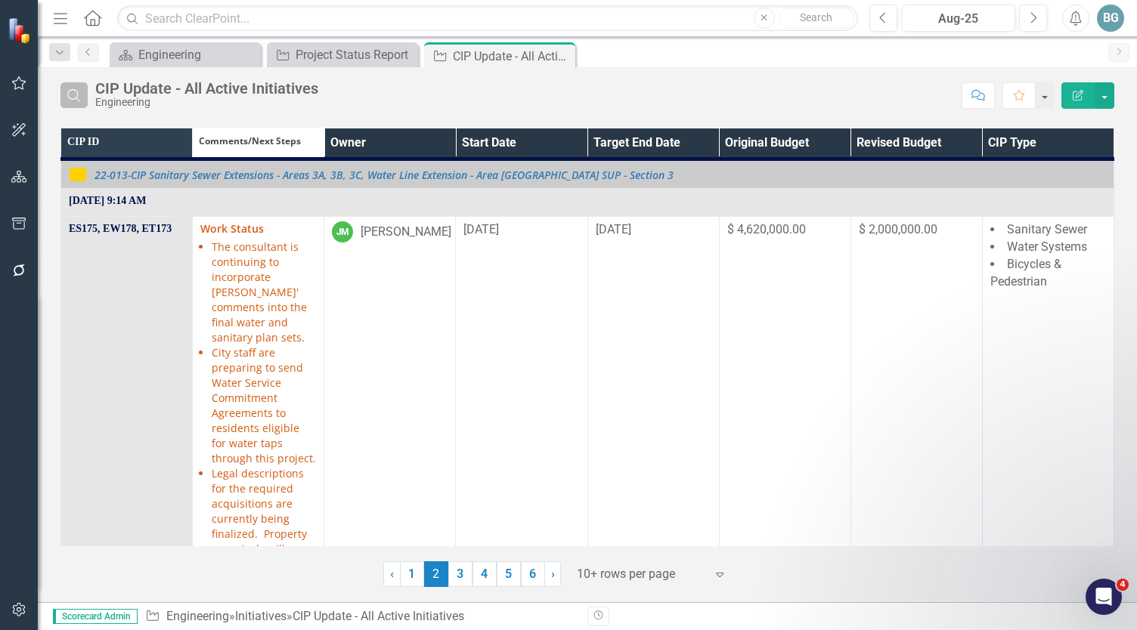
click at [68, 92] on icon "button" at bounding box center [73, 95] width 13 height 13
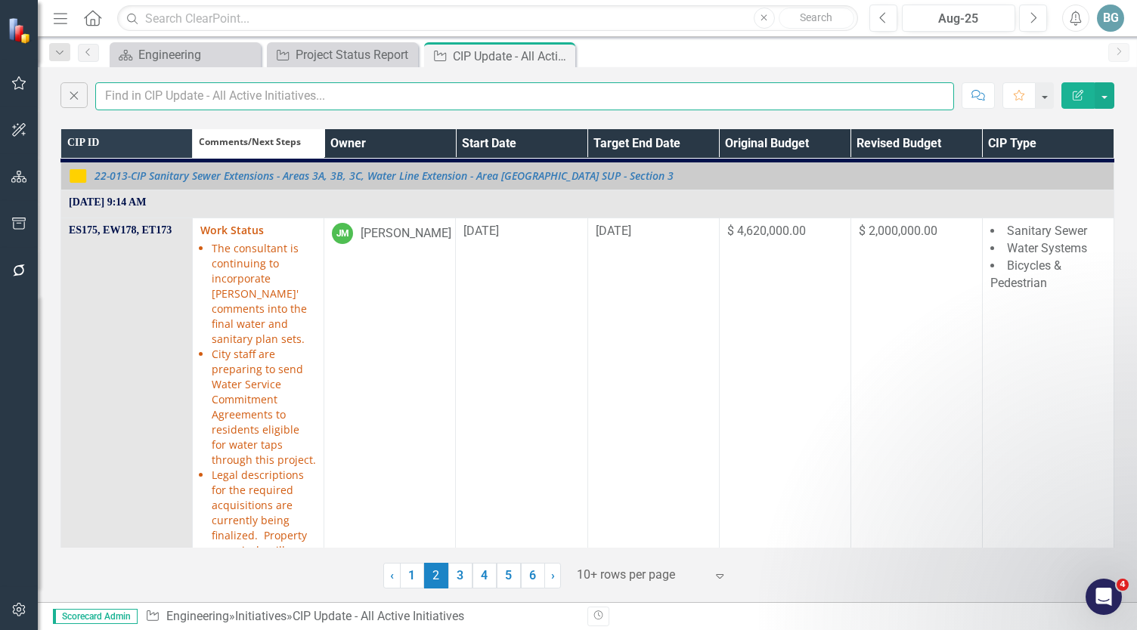
click at [202, 96] on input "text" at bounding box center [524, 96] width 859 height 28
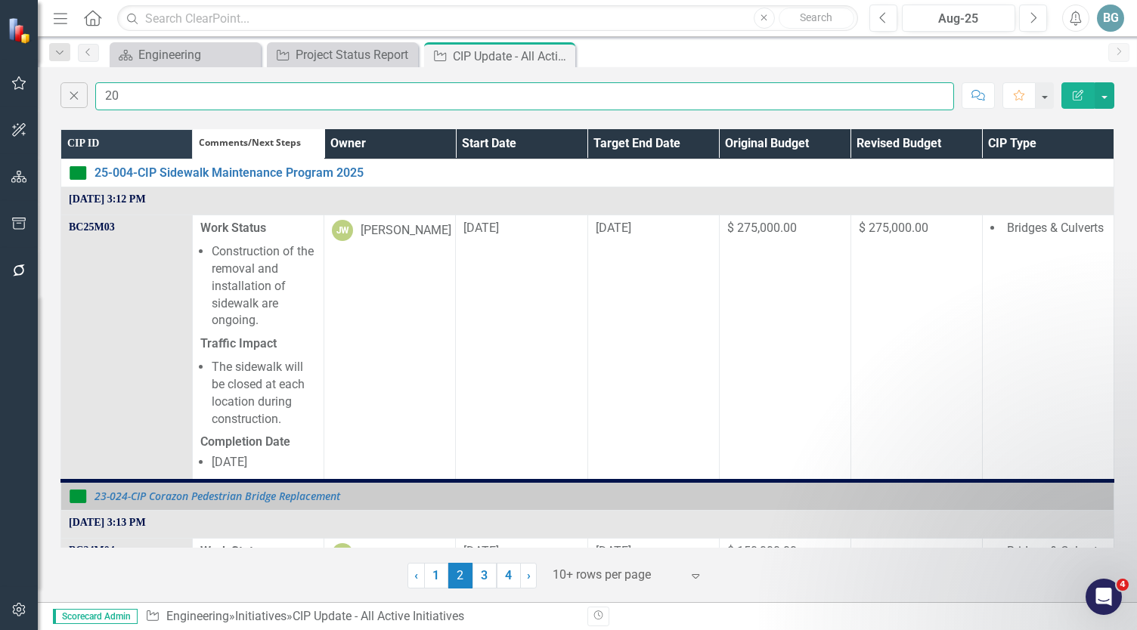
type input "2"
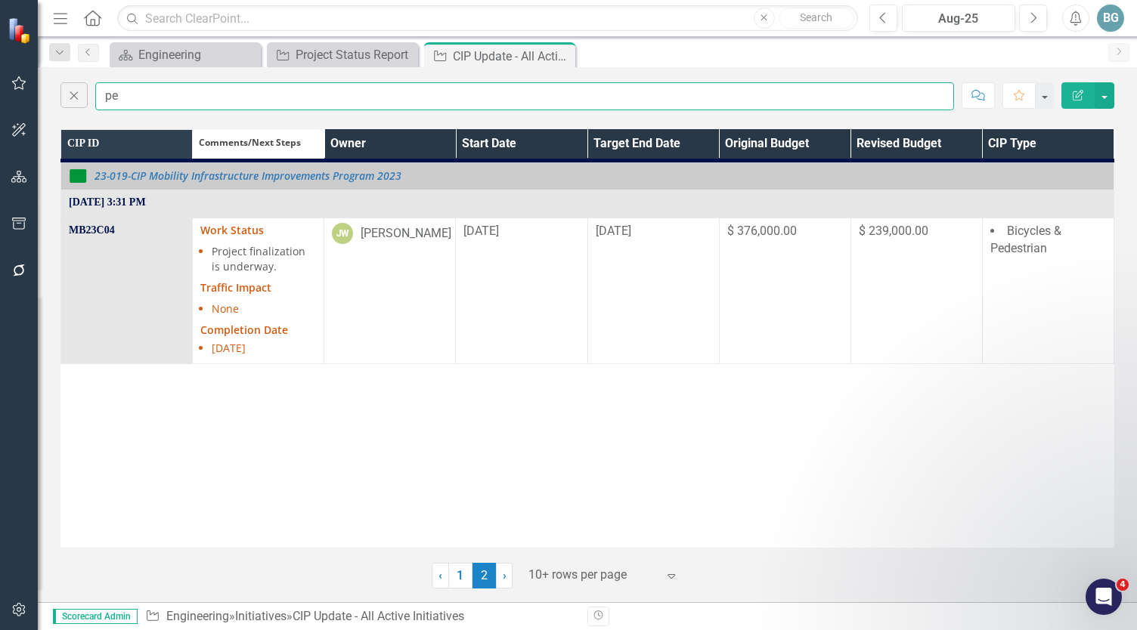
type input "p"
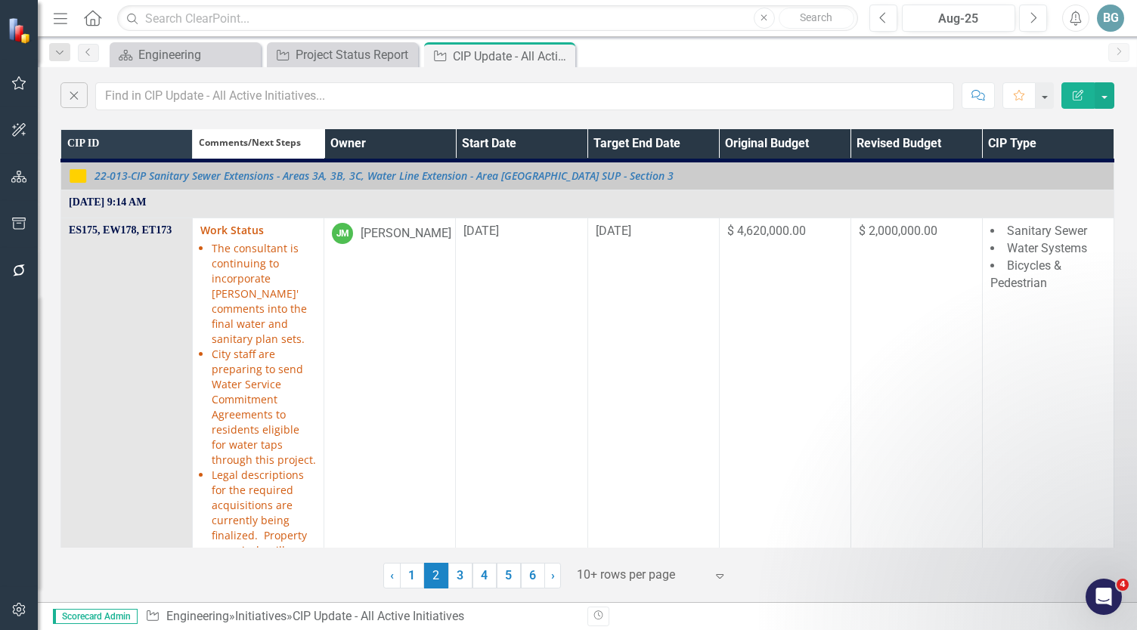
drag, startPoint x: 561, startPoint y: 55, endPoint x: 308, endPoint y: 70, distance: 253.6
click at [0, 0] on icon at bounding box center [0, 0] width 0 height 0
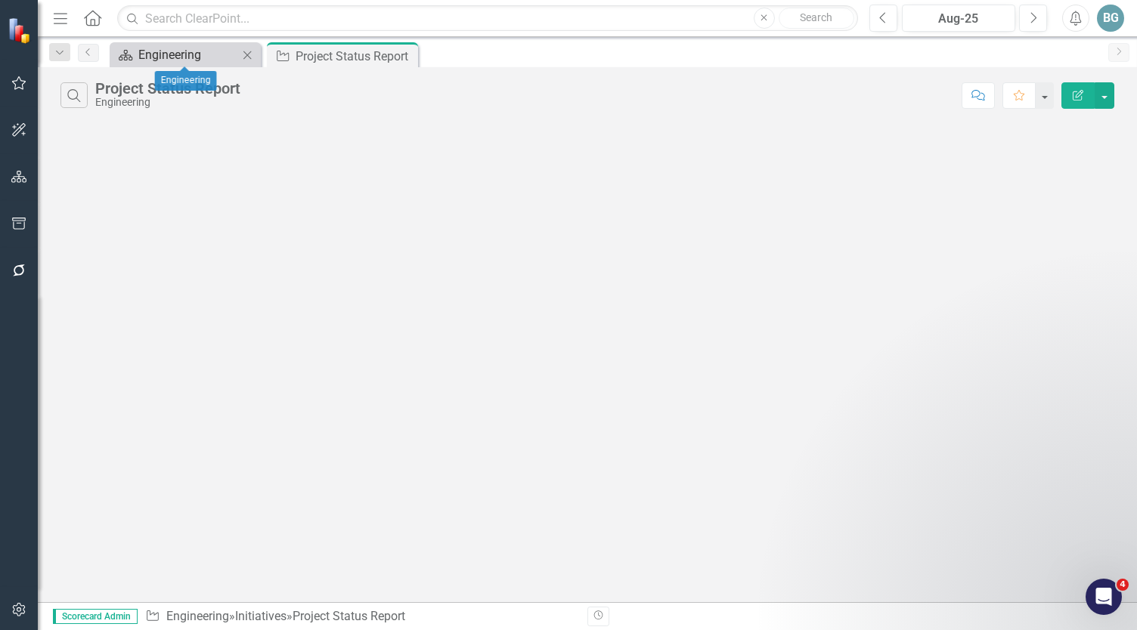
click at [186, 52] on div "Engineering" at bounding box center [188, 54] width 100 height 19
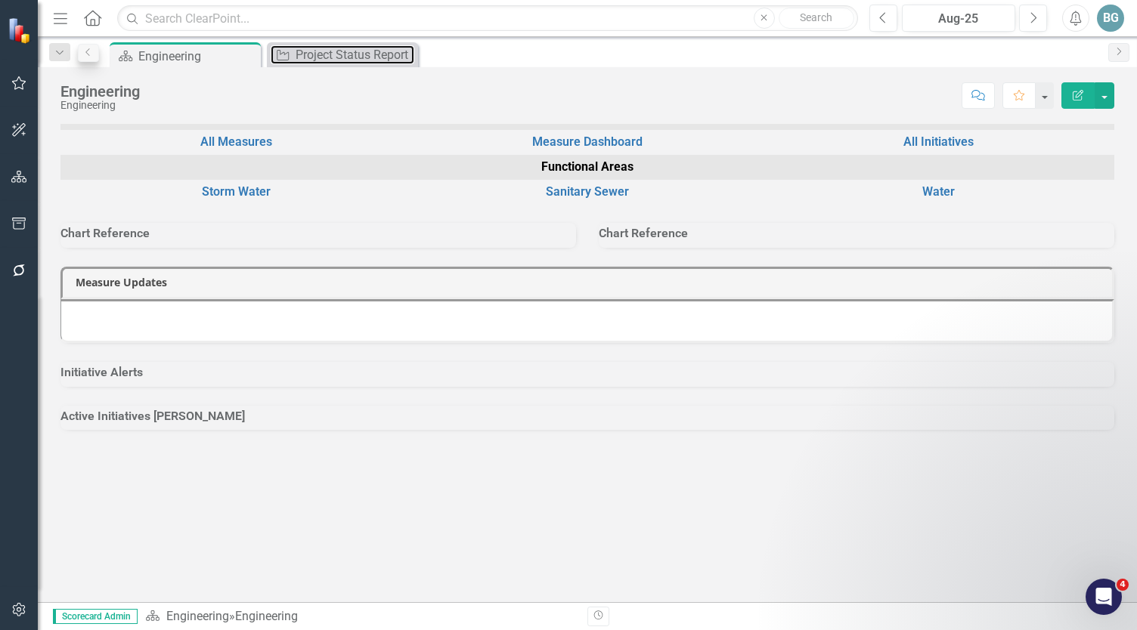
click at [351, 55] on div "Project Status Report" at bounding box center [355, 54] width 119 height 19
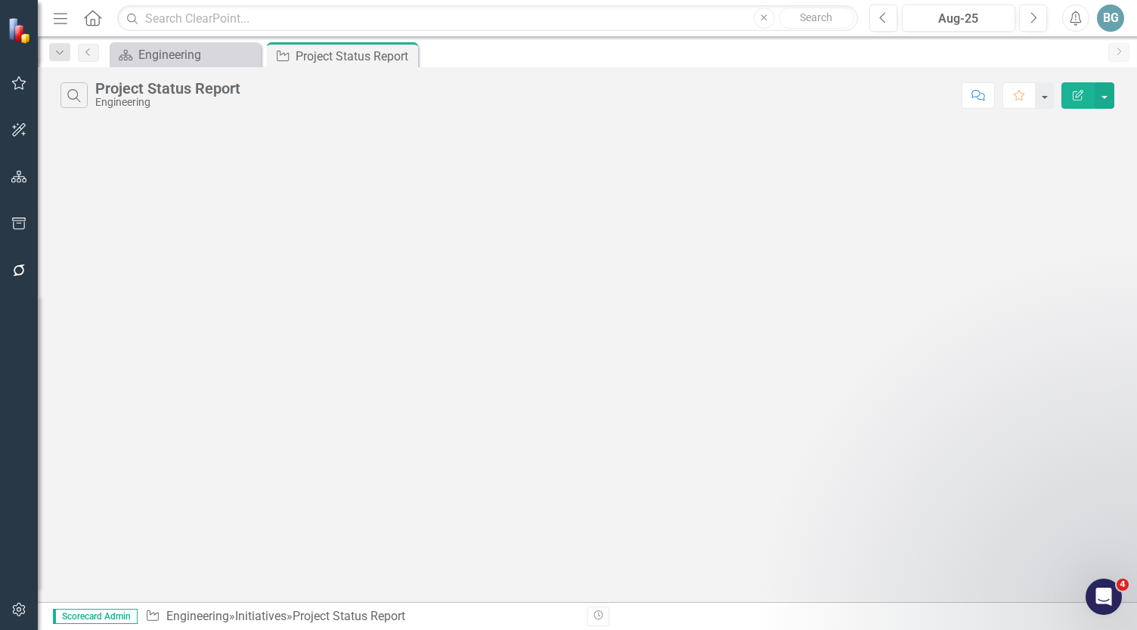
click at [53, 8] on button "Menu" at bounding box center [61, 18] width 20 height 26
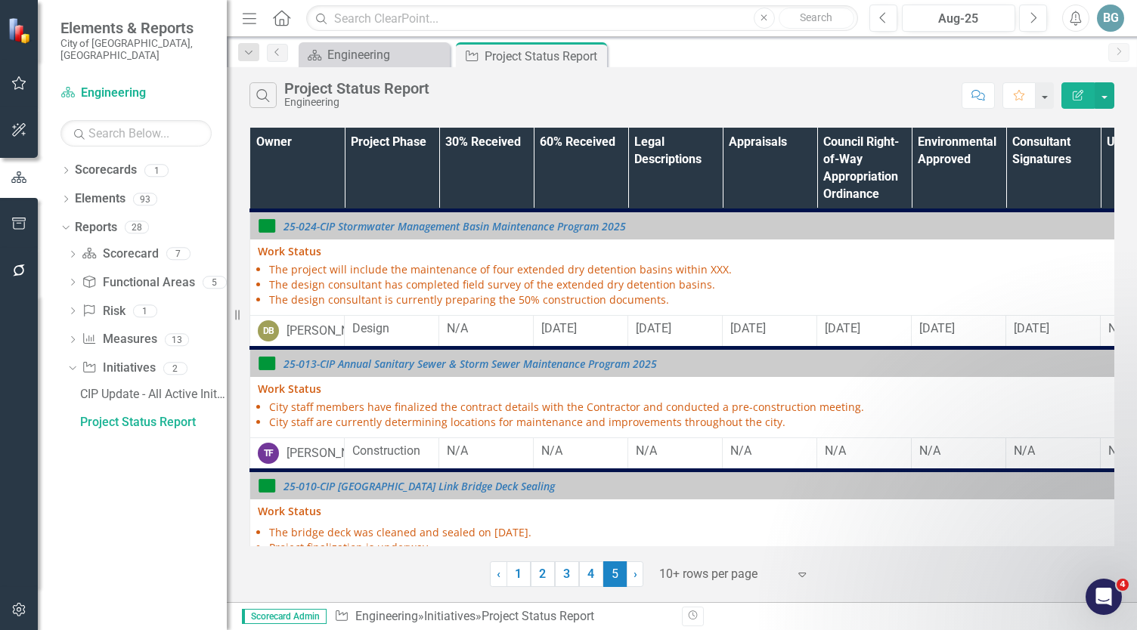
click at [132, 485] on div "Dropdown Scorecards 1 Engineering Dropdown Elements 93 Dropdown Functional Area…" at bounding box center [132, 394] width 189 height 472
drag, startPoint x: 117, startPoint y: 354, endPoint x: 93, endPoint y: 481, distance: 129.3
click at [93, 481] on div "Dropdown Scorecards 1 Engineering Dropdown Elements 93 Dropdown Functional Area…" at bounding box center [132, 394] width 189 height 472
click at [122, 360] on link "Initiative Initiatives" at bounding box center [118, 368] width 73 height 17
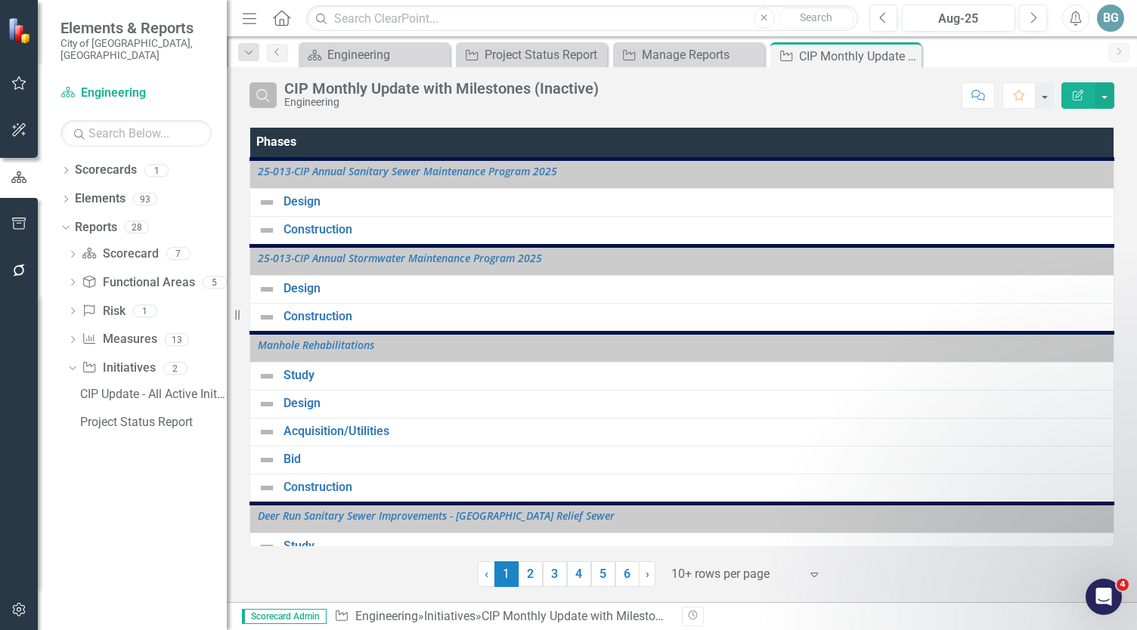
click at [262, 94] on icon "Search" at bounding box center [263, 95] width 17 height 14
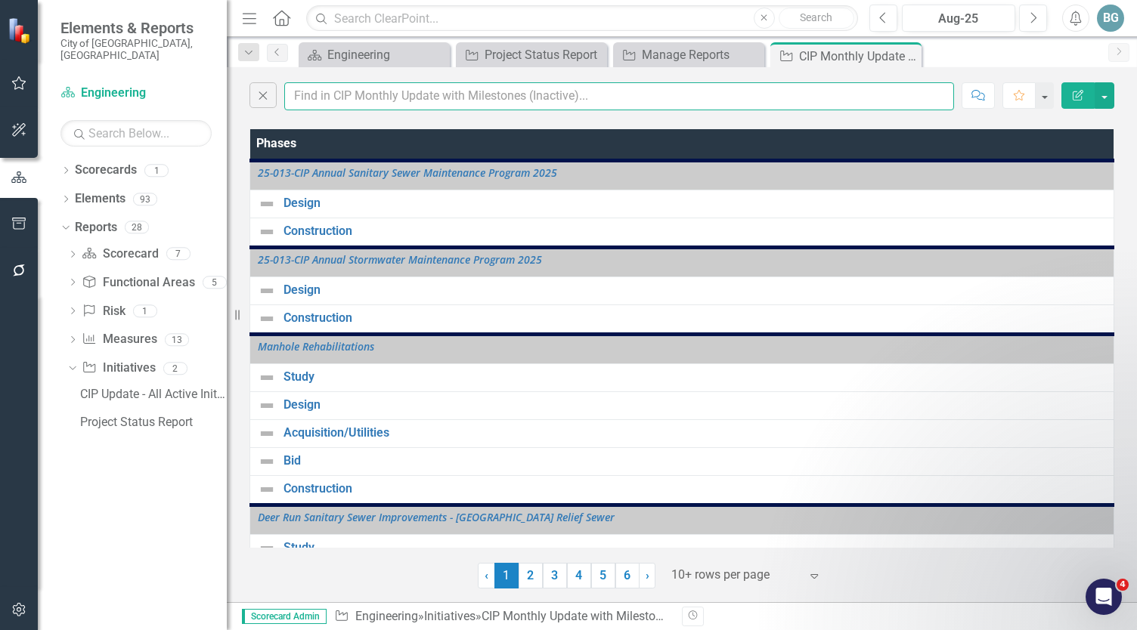
click at [330, 94] on input "text" at bounding box center [619, 96] width 670 height 28
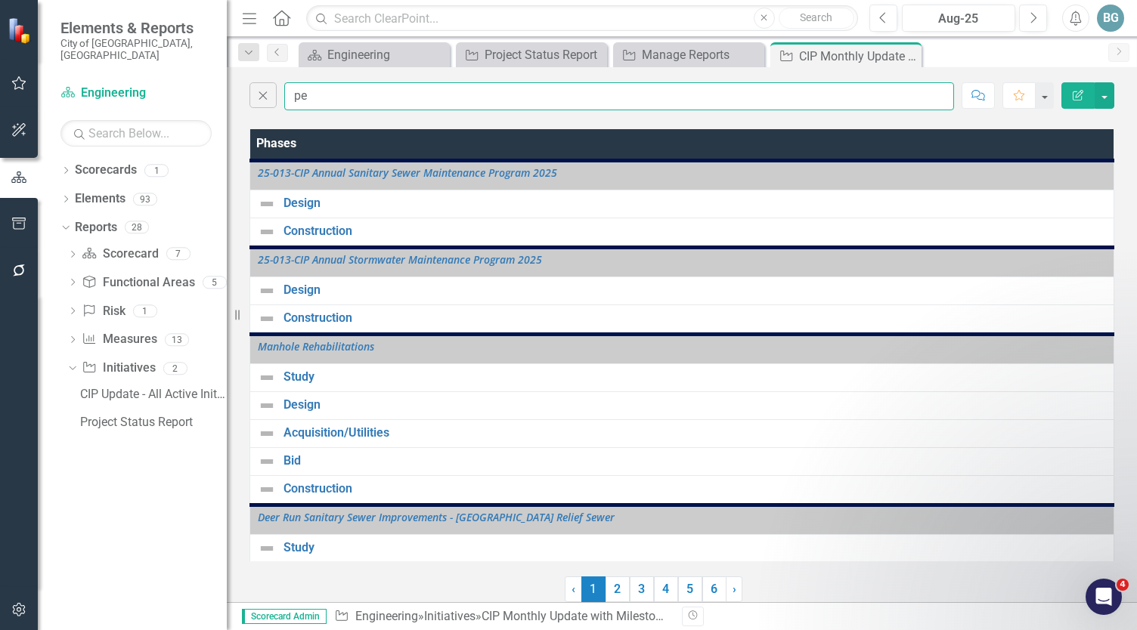
type input "p"
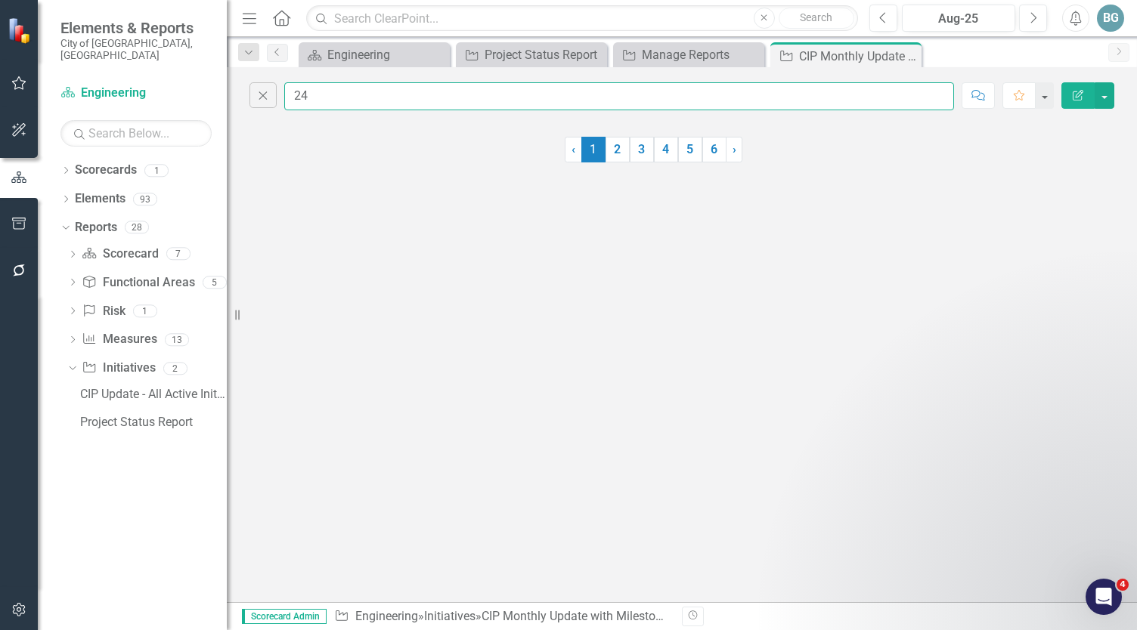
type input "2"
type input "pedestrian"
click at [911, 55] on icon "Close" at bounding box center [906, 56] width 15 height 12
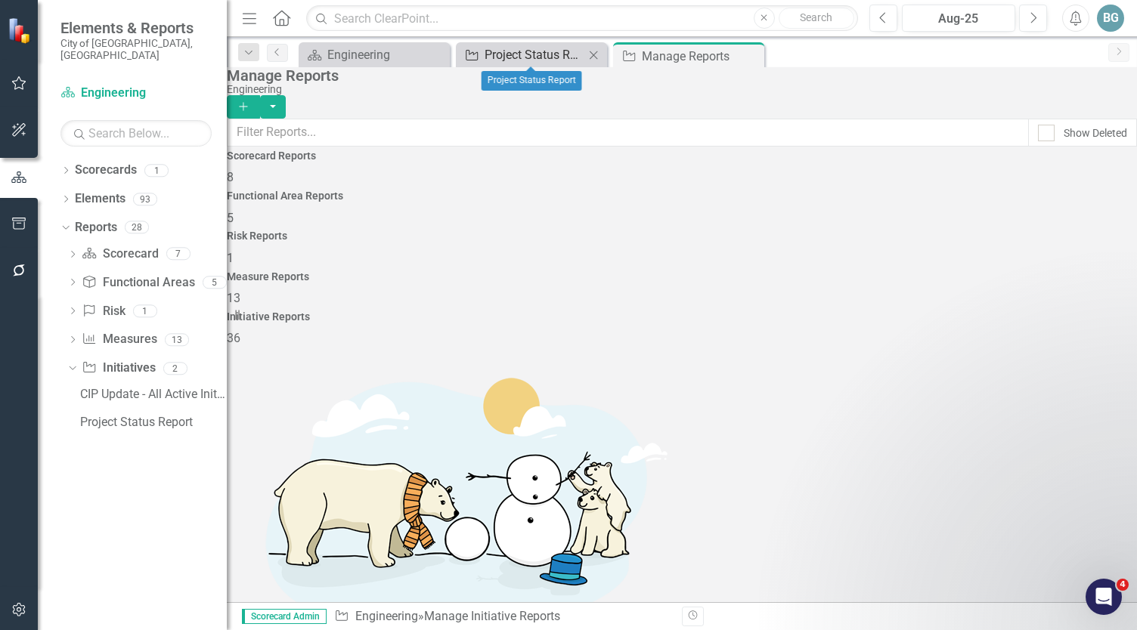
click at [541, 53] on div "Project Status Report" at bounding box center [534, 54] width 100 height 19
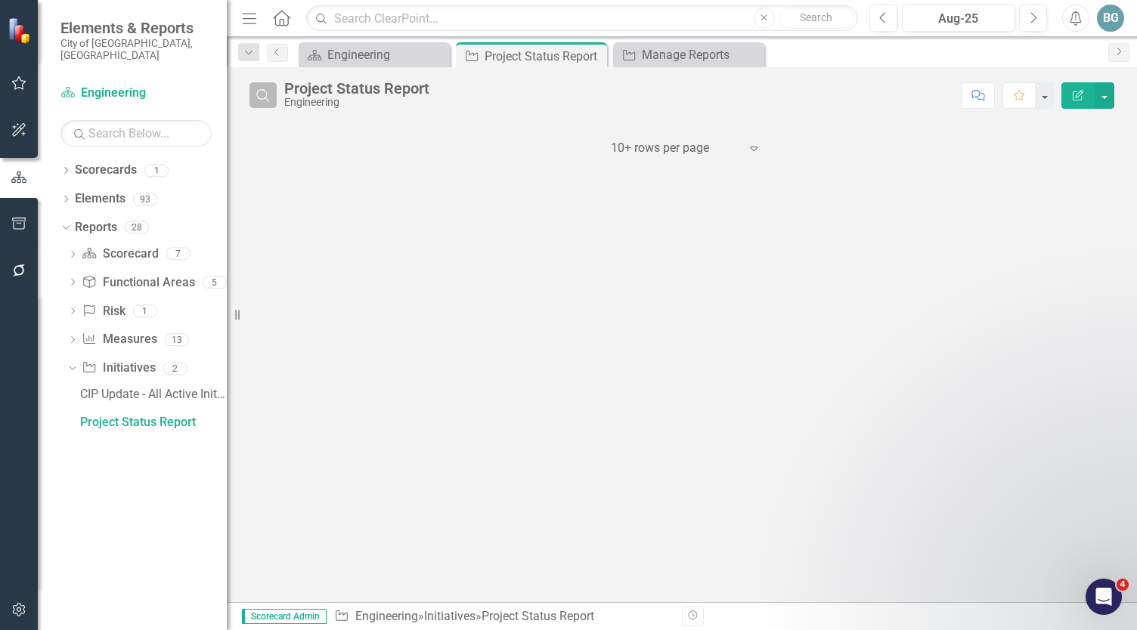
click at [271, 92] on icon "Search" at bounding box center [263, 95] width 17 height 14
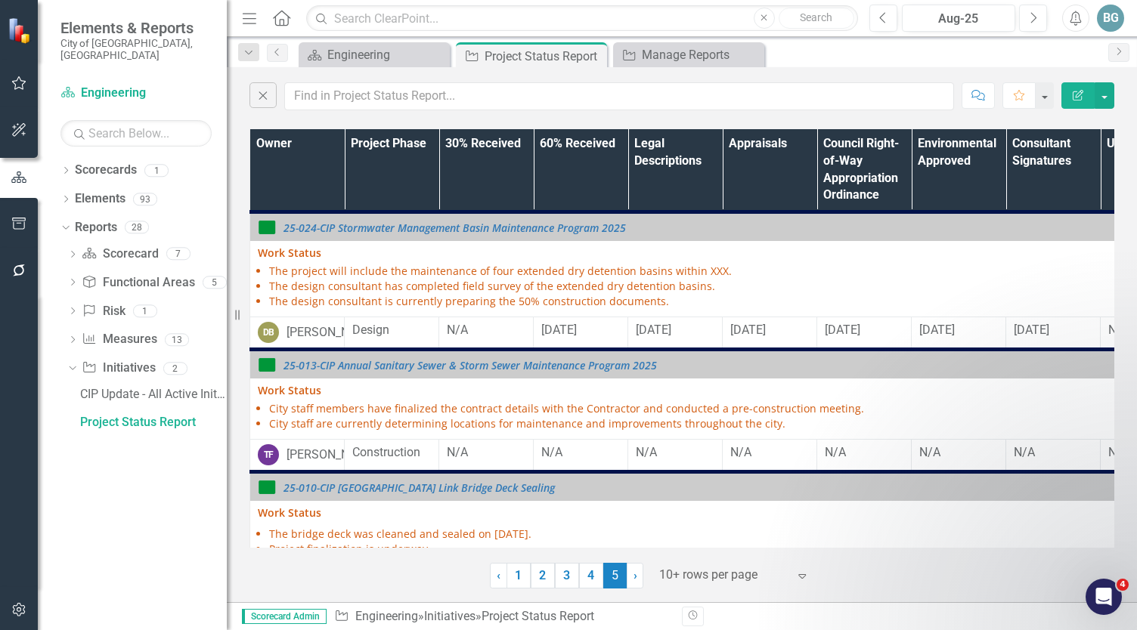
click at [319, 117] on div "Close Comment Favorite Edit Report Owner Project Phase 30% Received 60% Receive…" at bounding box center [682, 334] width 910 height 535
click at [261, 94] on icon "Close" at bounding box center [263, 95] width 17 height 14
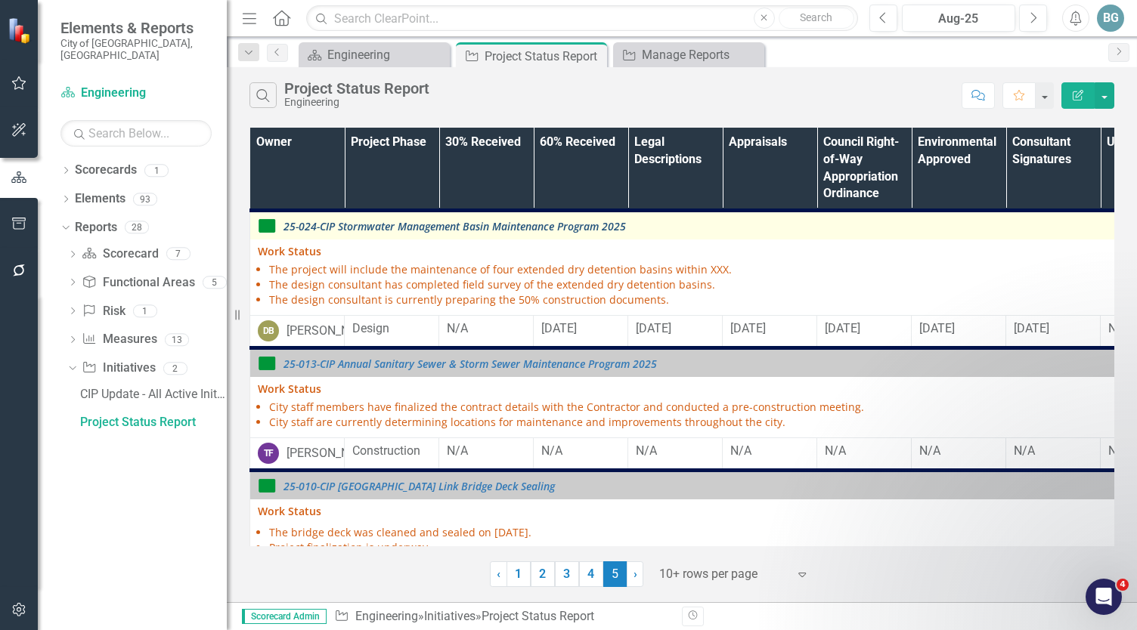
click at [362, 224] on link "25-024-CIP Stormwater Management Basin Maintenance Program 2025" at bounding box center [923, 226] width 1281 height 11
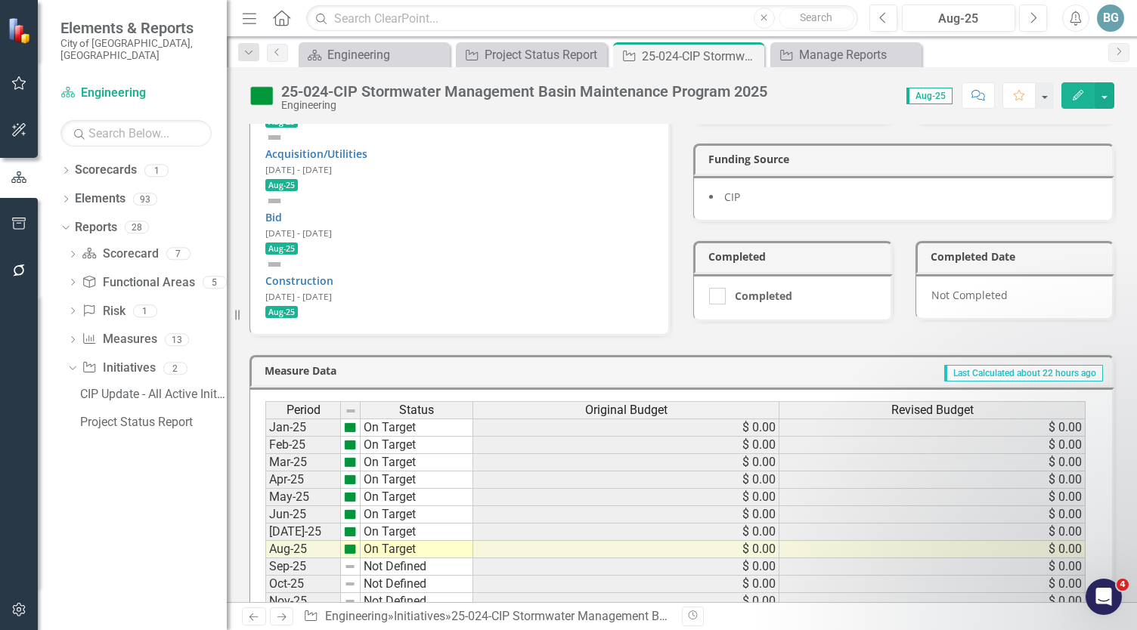
scroll to position [302, 0]
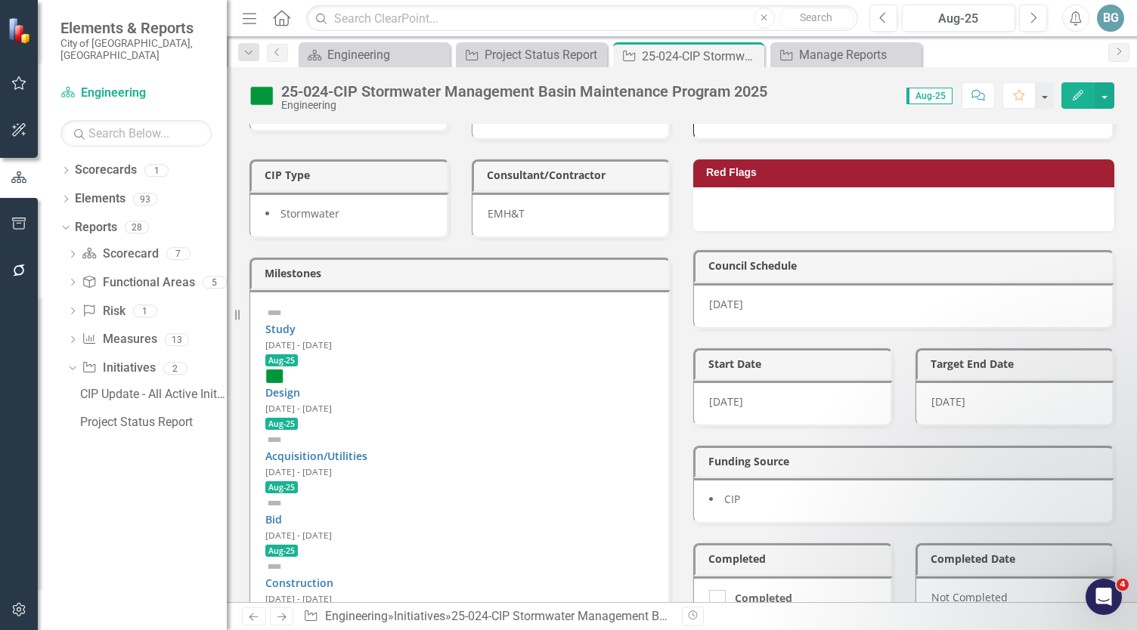
click at [362, 367] on div "Design [DATE] - [DATE] Aug-25" at bounding box center [459, 398] width 388 height 63
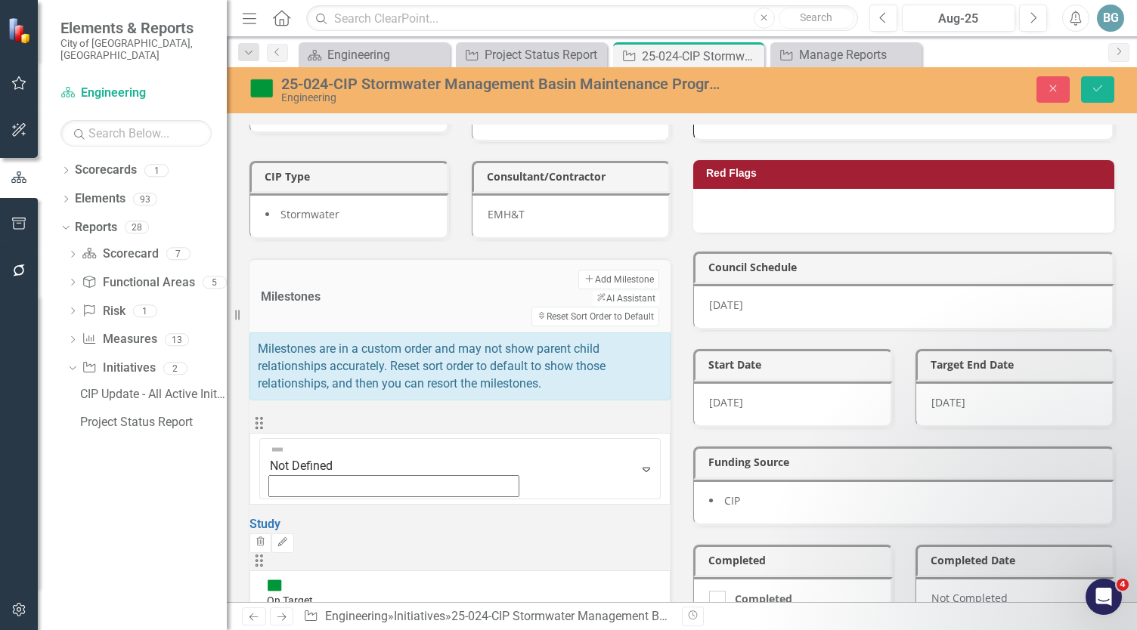
click at [328, 630] on div "Expand" at bounding box center [459, 637] width 401 height 15
click at [487, 553] on div "Drag 7 results available. Use Up and Down to choose options, press Enter to sel…" at bounding box center [459, 625] width 421 height 145
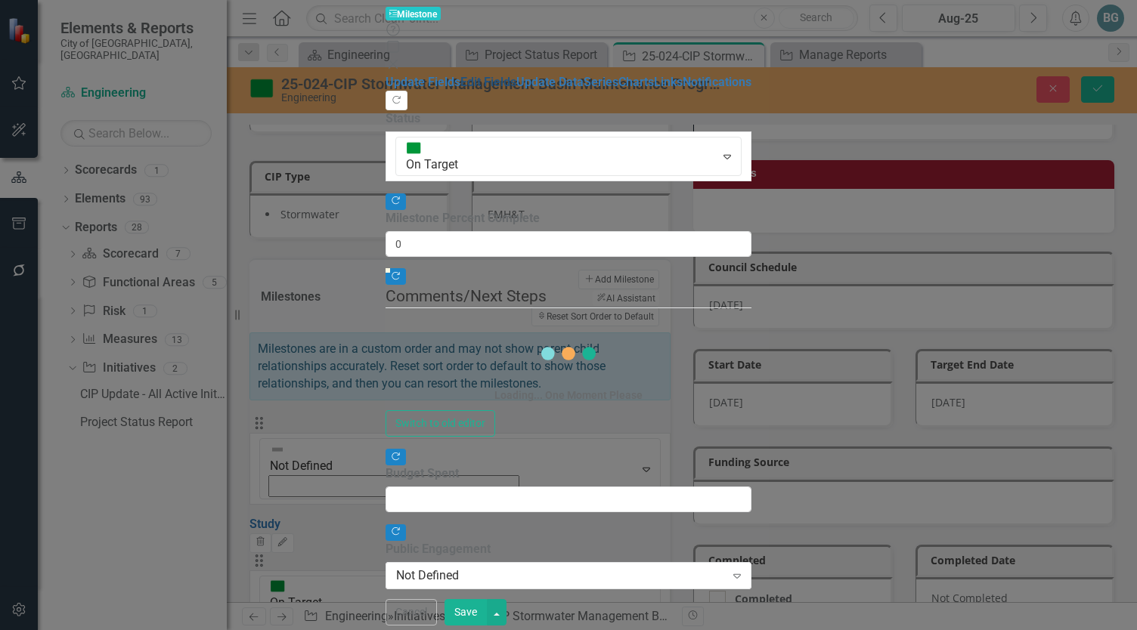
click at [460, 80] on link "Edit Fields" at bounding box center [488, 82] width 56 height 14
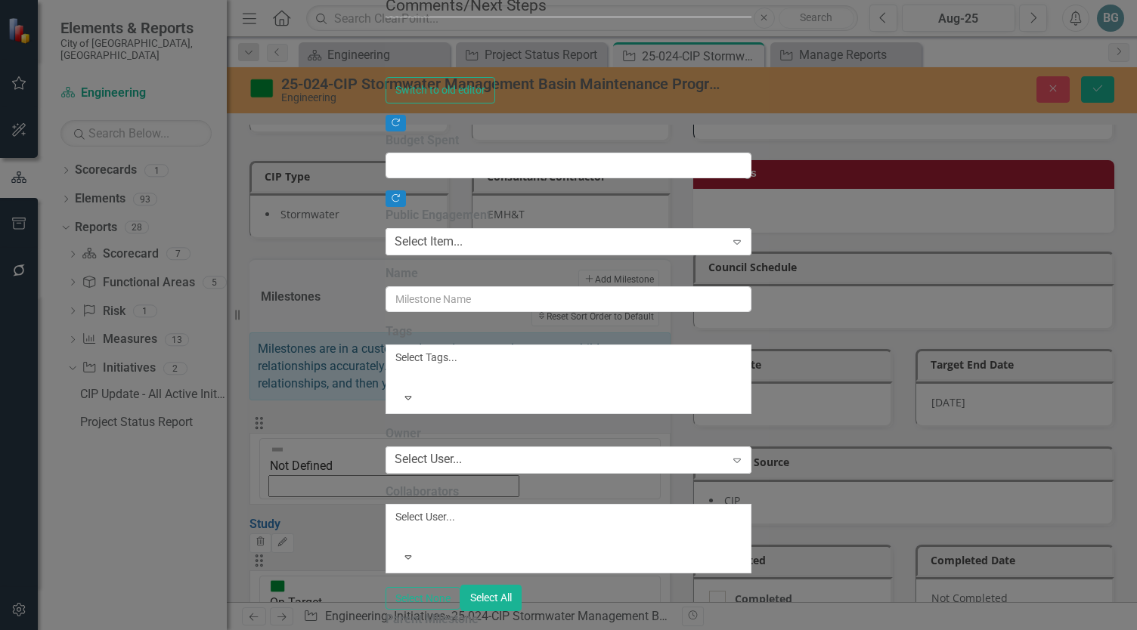
type input "Design"
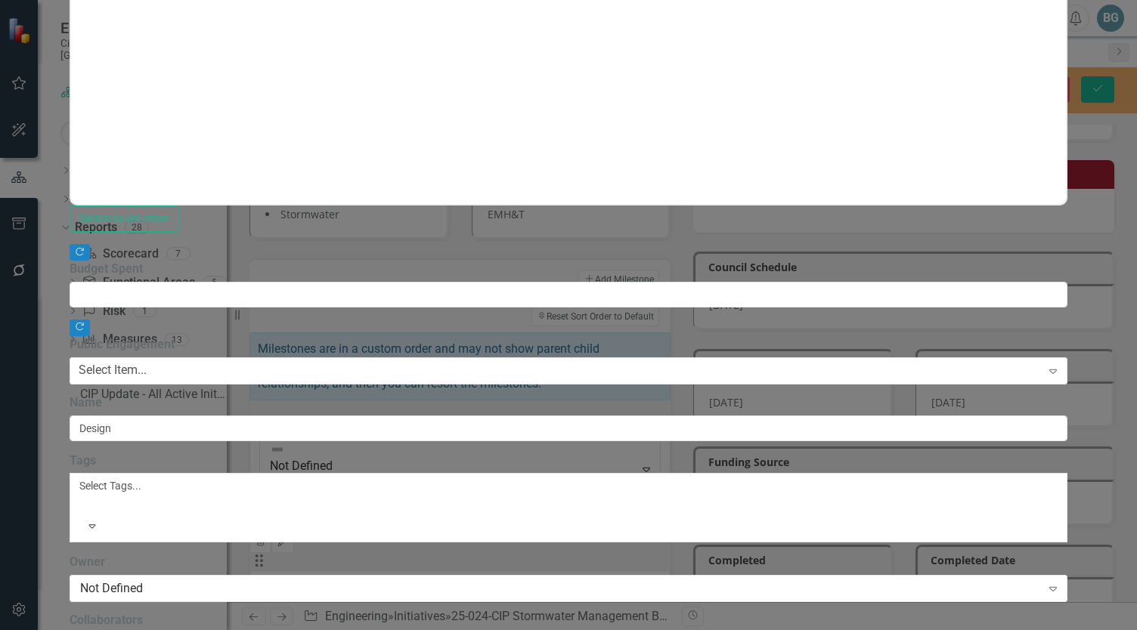
scroll to position [0, 0]
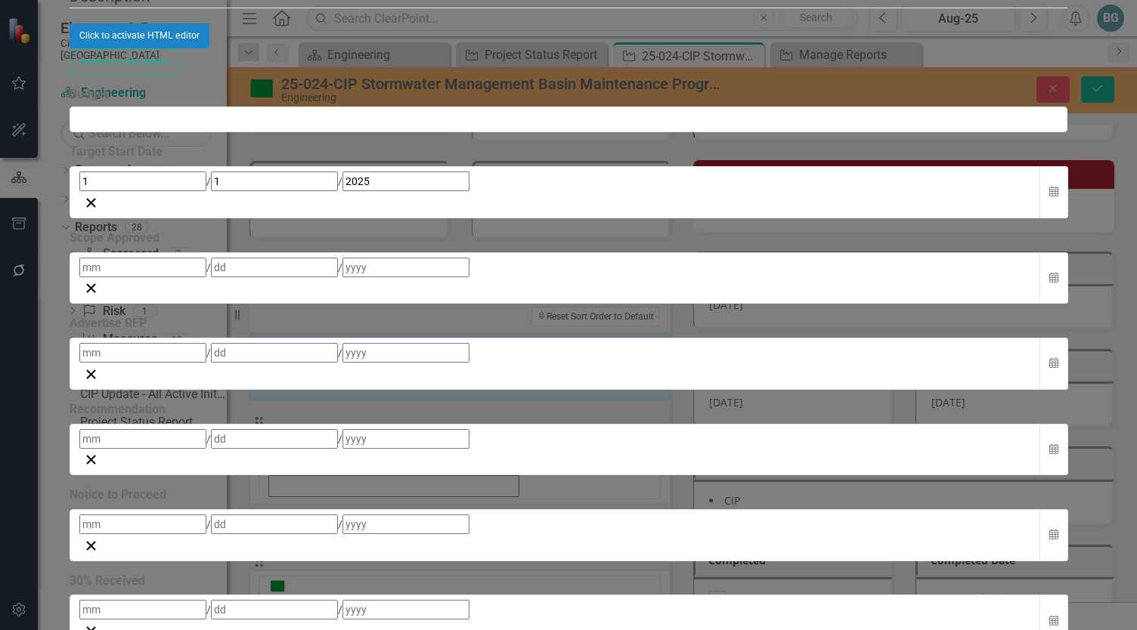
checkbox input "false"
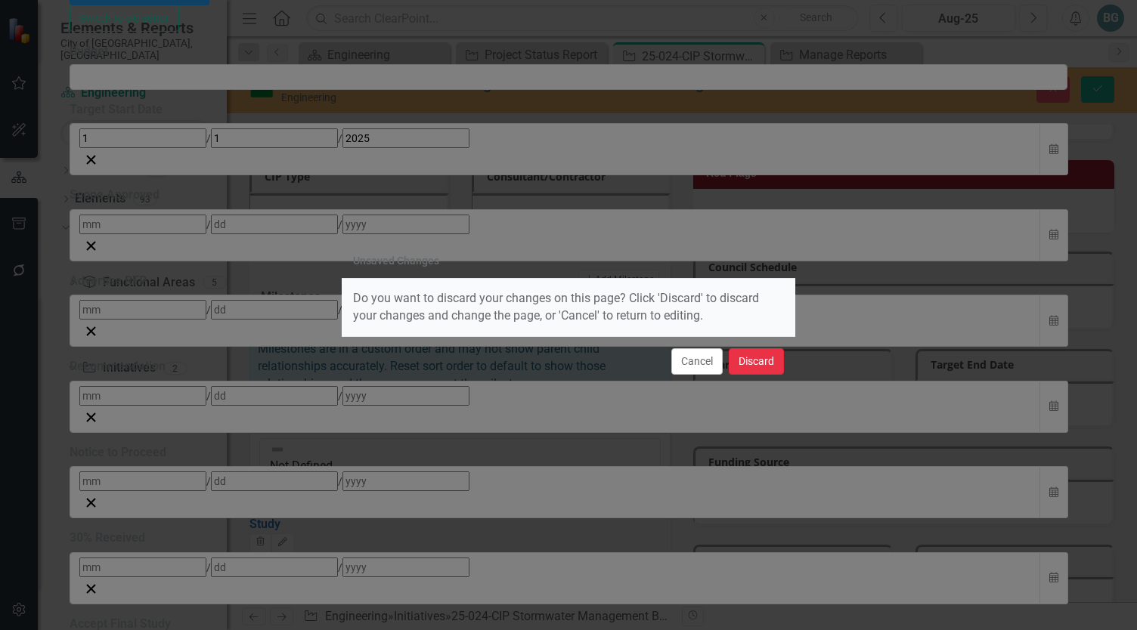
click at [757, 362] on button "Discard" at bounding box center [756, 361] width 55 height 26
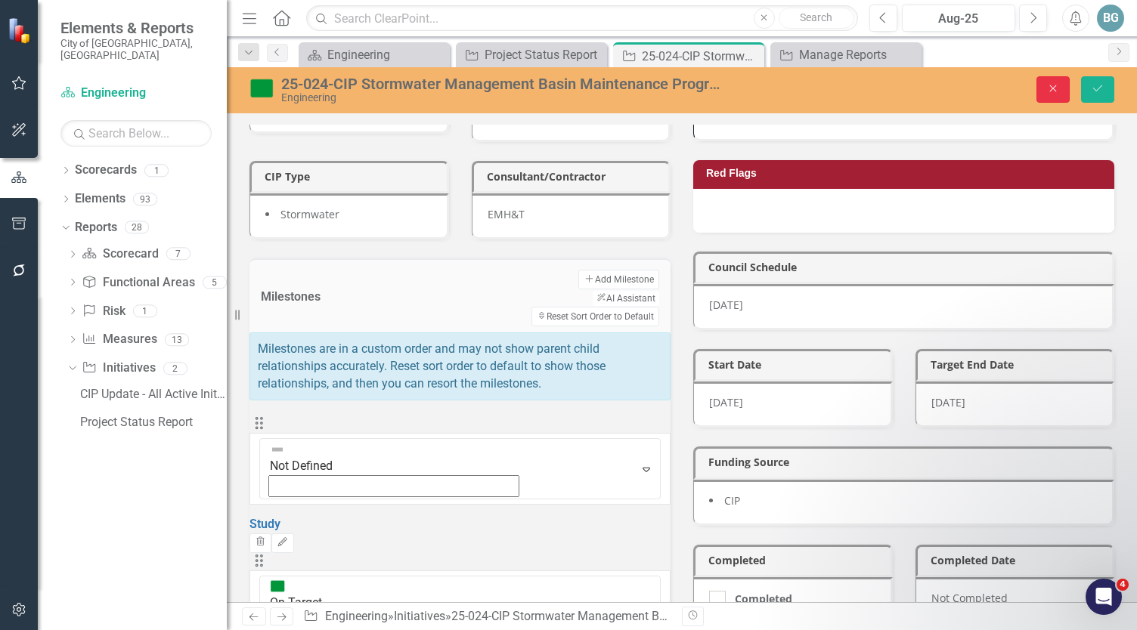
click at [1061, 83] on button "Close" at bounding box center [1052, 89] width 33 height 26
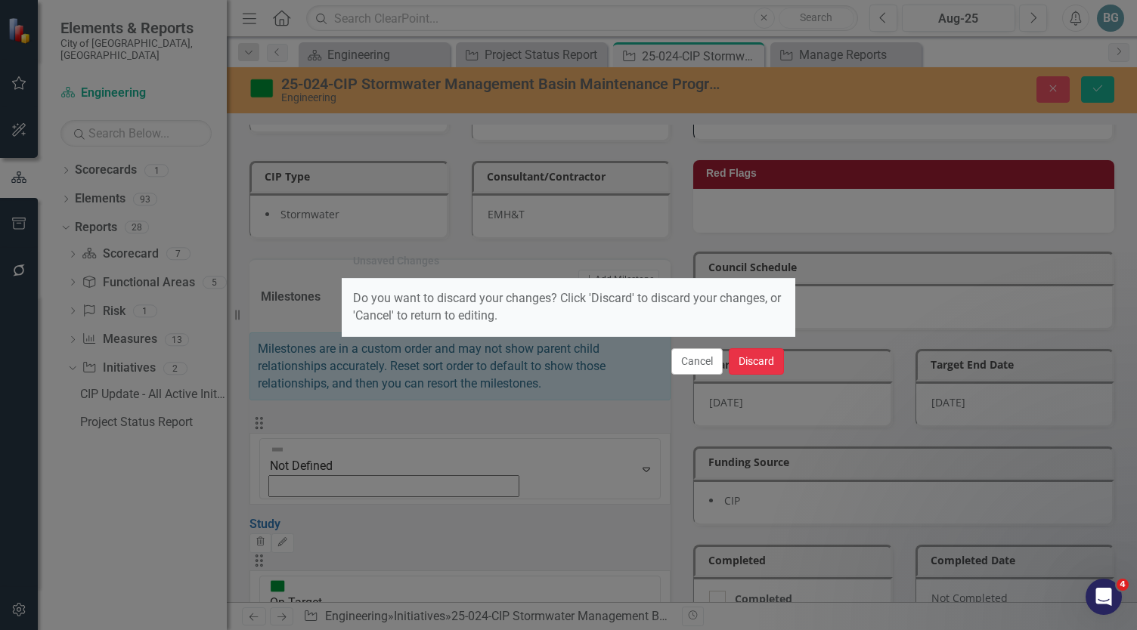
click at [750, 356] on button "Discard" at bounding box center [756, 361] width 55 height 26
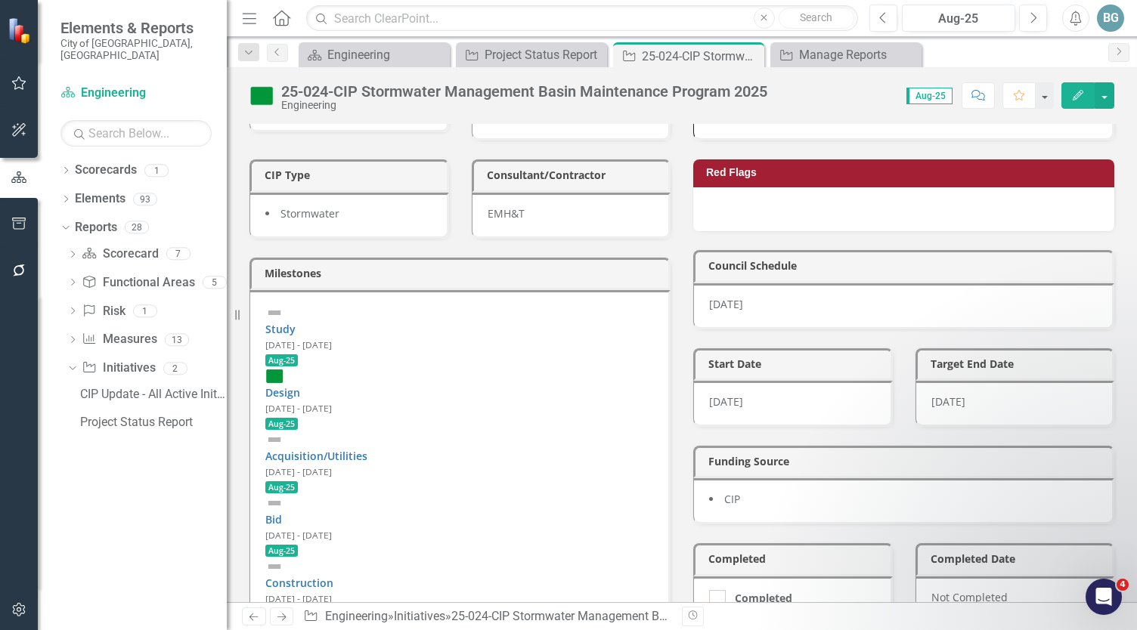
scroll to position [605, 0]
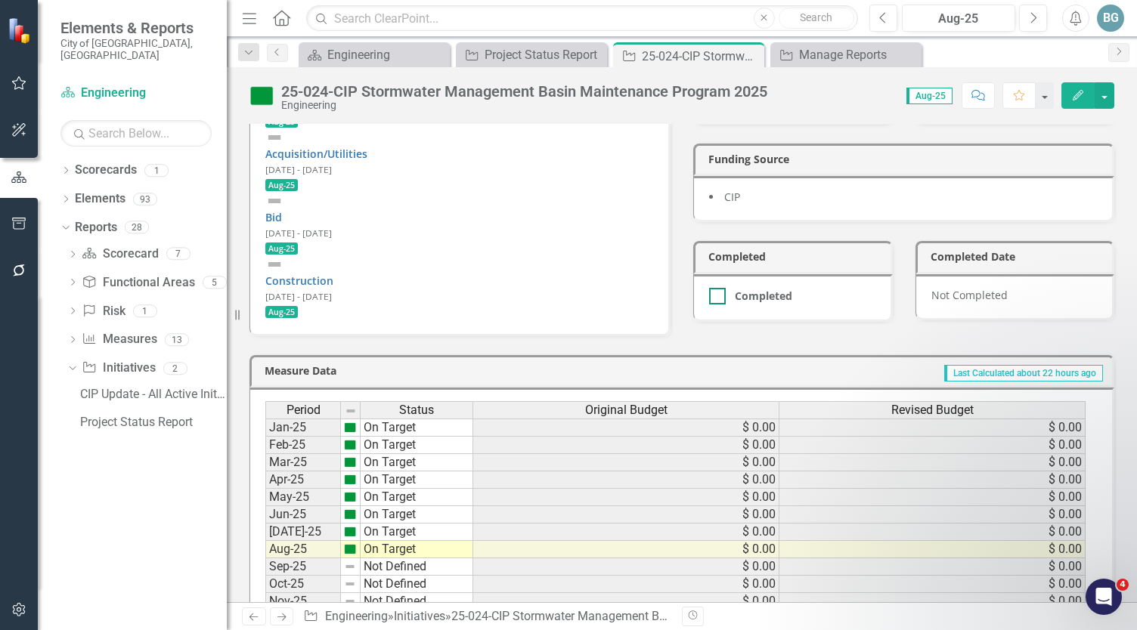
click at [716, 288] on div at bounding box center [717, 296] width 17 height 17
click at [716, 288] on input "Completed" at bounding box center [714, 293] width 10 height 10
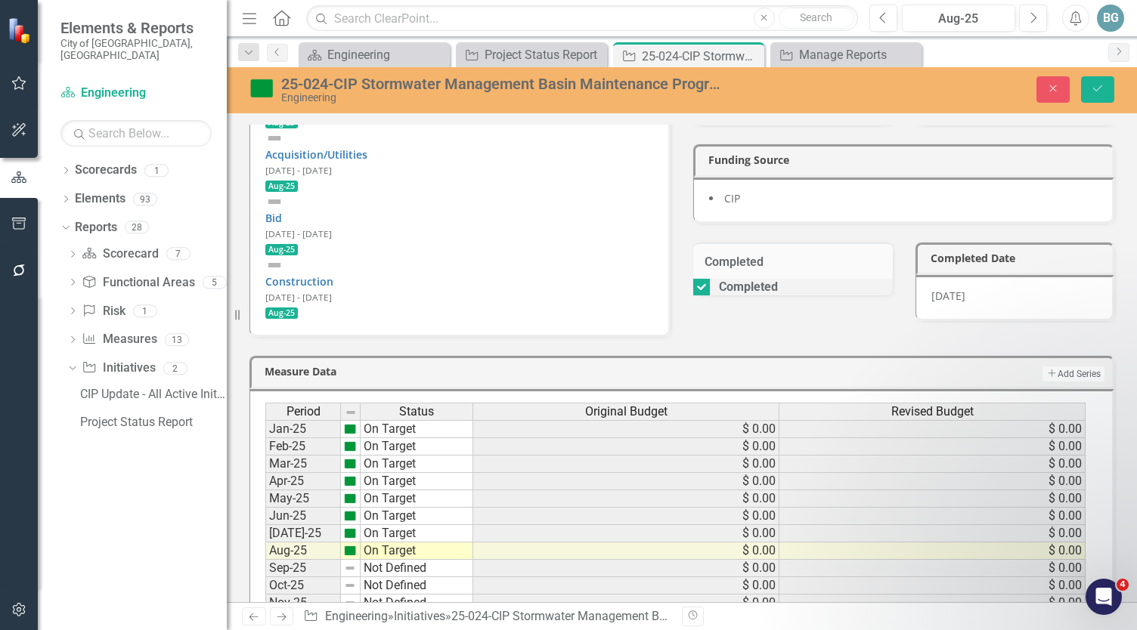
click at [980, 275] on div "[DATE]" at bounding box center [1015, 298] width 200 height 46
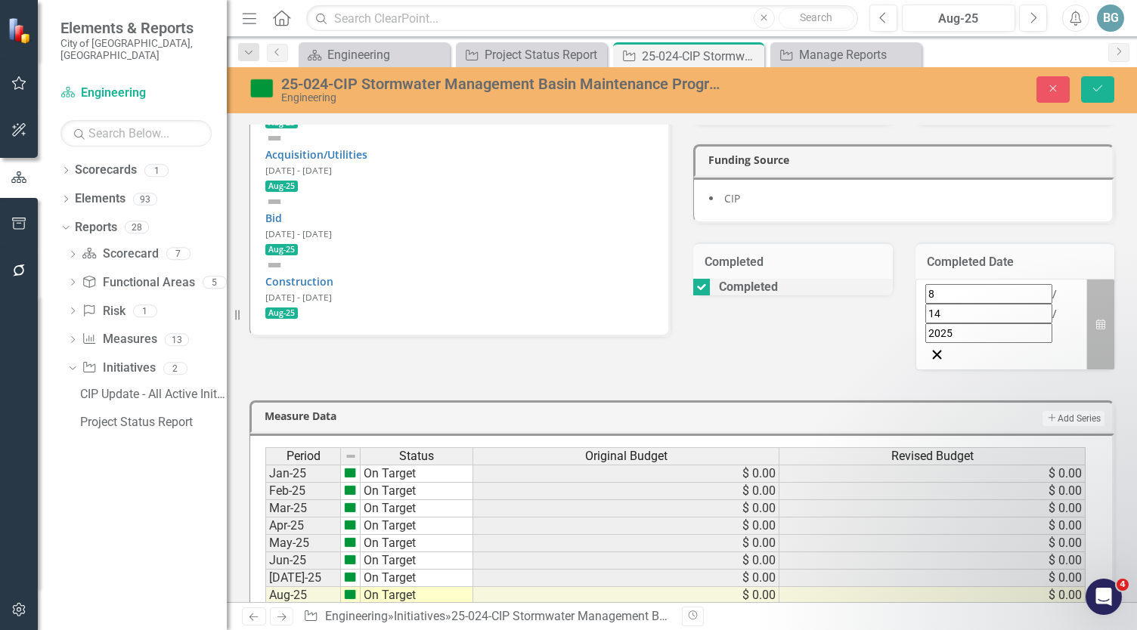
click at [1096, 319] on icon "button" at bounding box center [1100, 324] width 9 height 11
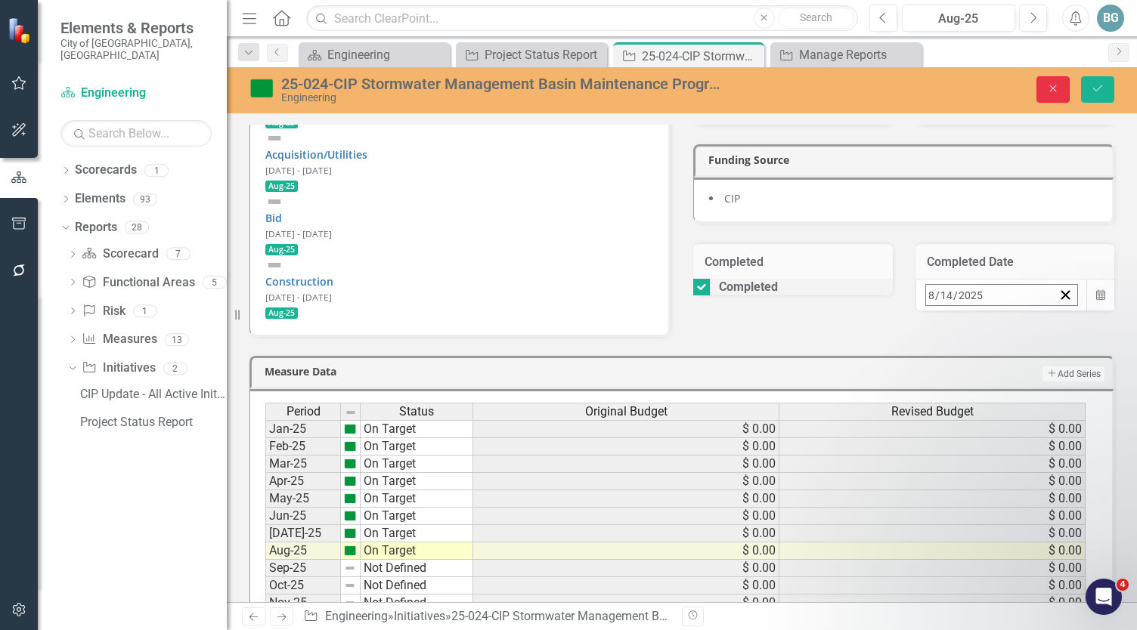
click at [1058, 82] on button "Close" at bounding box center [1052, 89] width 33 height 26
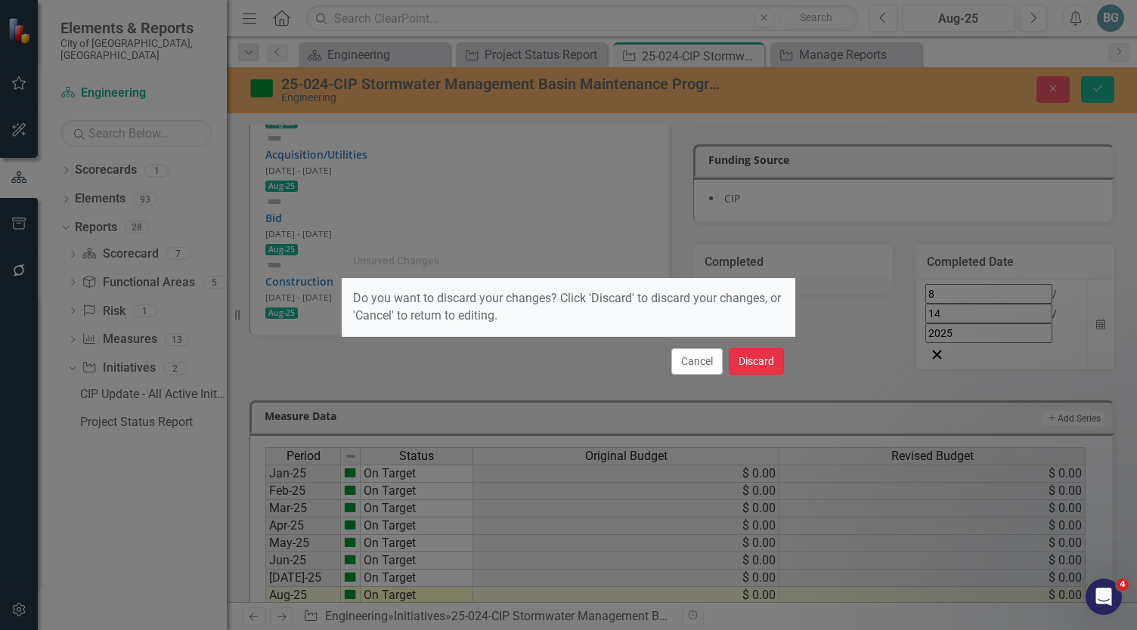
drag, startPoint x: 747, startPoint y: 357, endPoint x: 509, endPoint y: 220, distance: 274.3
click at [747, 357] on button "Discard" at bounding box center [756, 361] width 55 height 26
checkbox input "false"
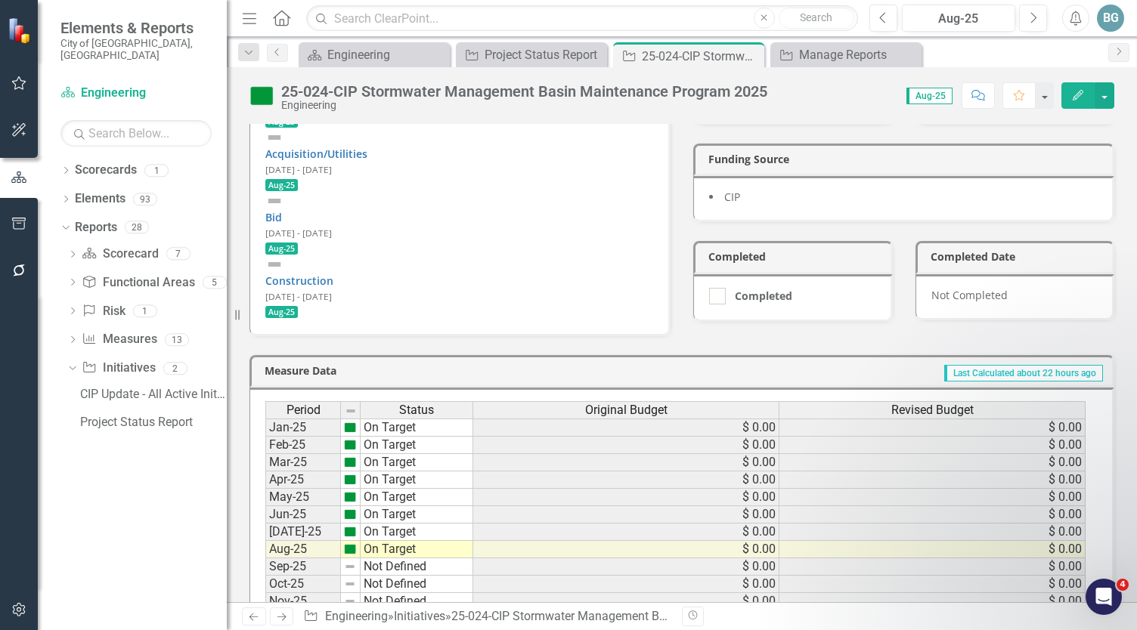
scroll to position [0, 0]
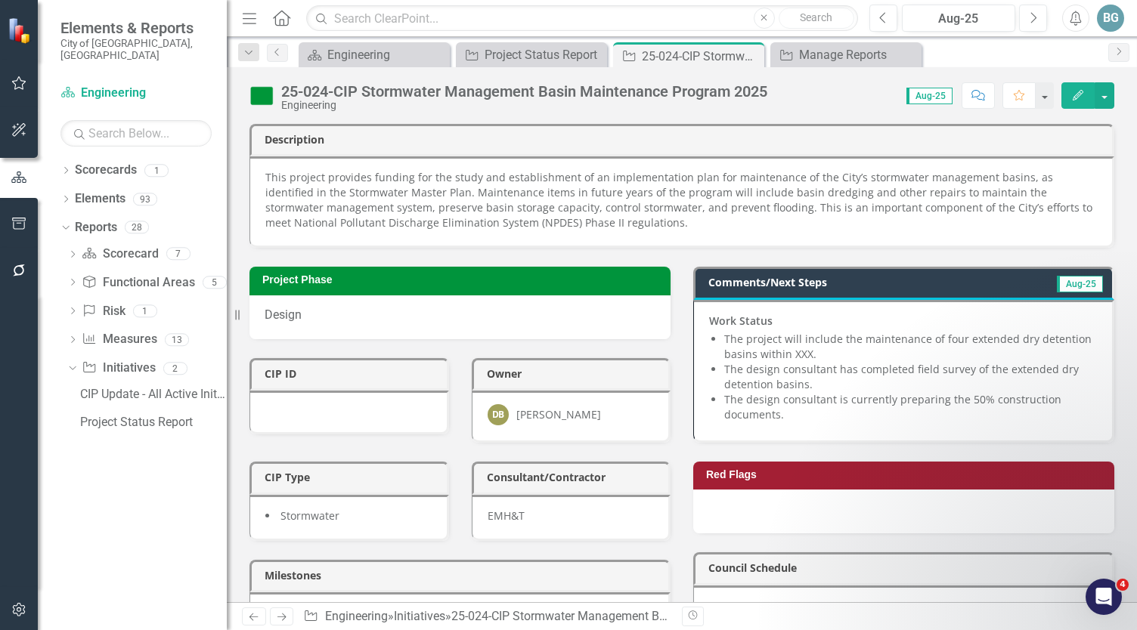
click at [258, 94] on img at bounding box center [261, 96] width 24 height 24
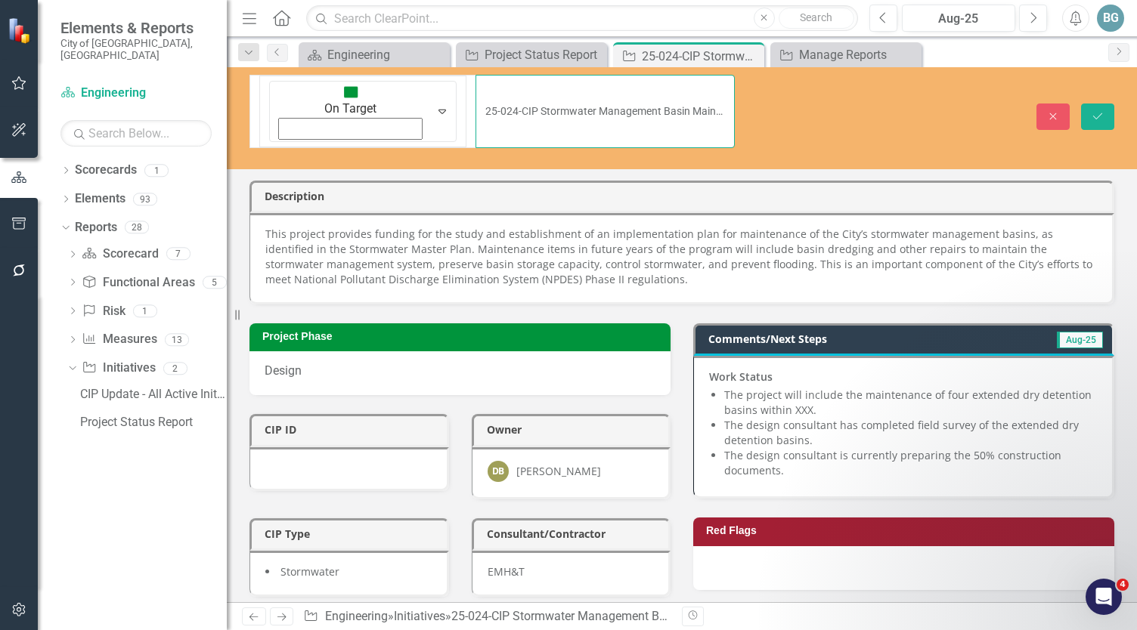
click at [291, 85] on div "On Target Expand 25-024-CIP Stormwater Management Basin Maintenance Program 2025" at bounding box center [491, 111] width 485 height 73
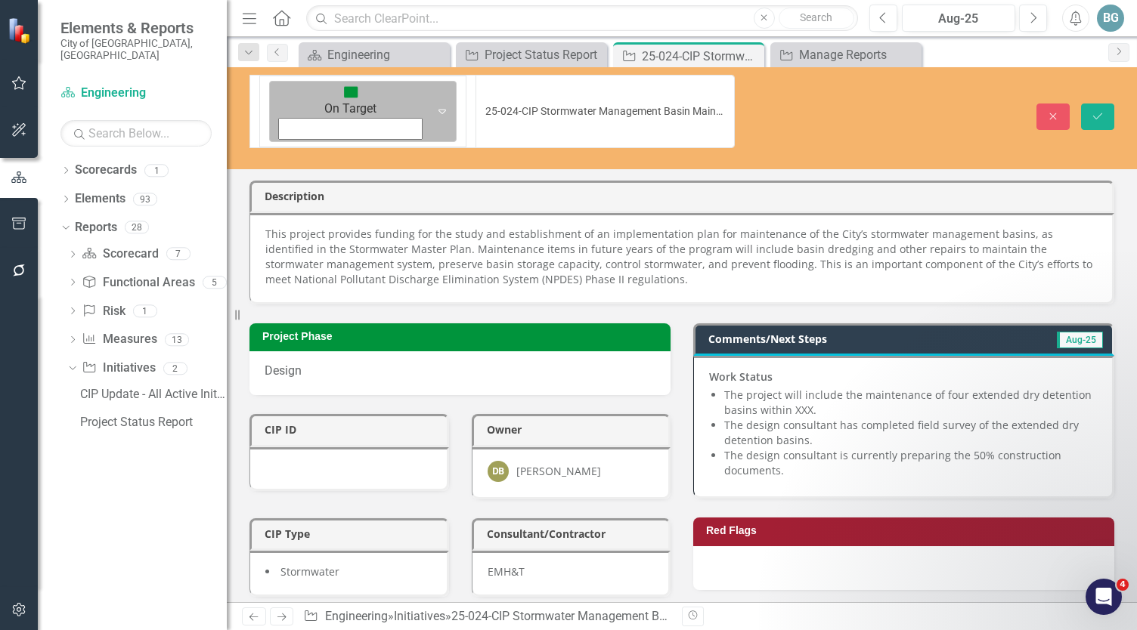
click at [435, 105] on icon "Expand" at bounding box center [442, 111] width 15 height 12
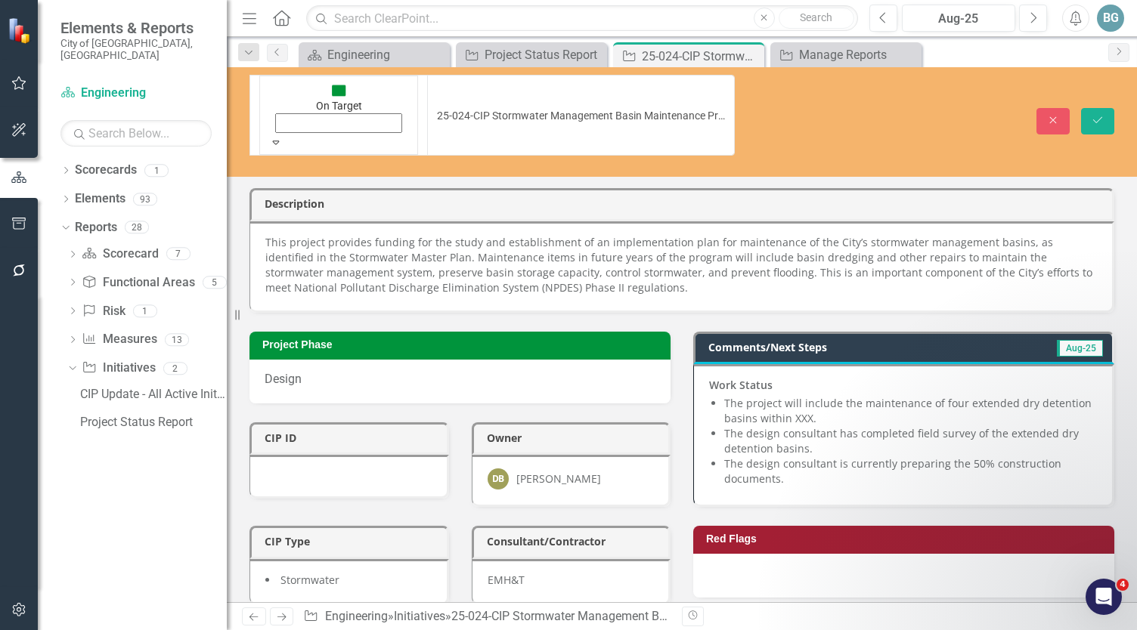
click at [283, 137] on icon "Expand" at bounding box center [276, 142] width 14 height 11
click at [1047, 115] on icon "Close" at bounding box center [1053, 120] width 14 height 11
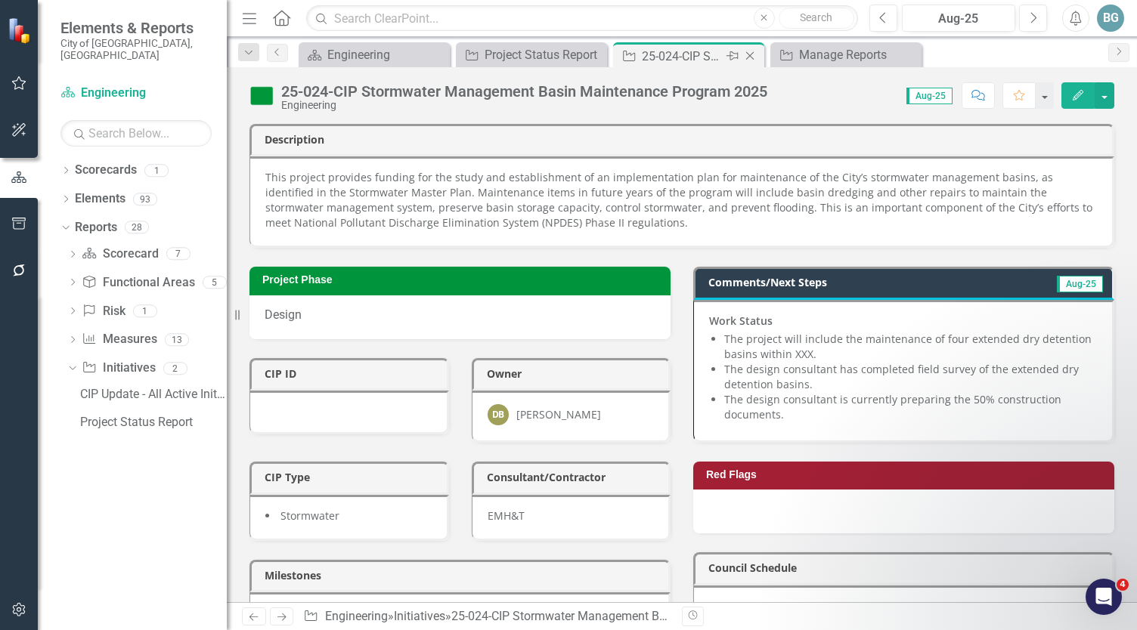
click at [751, 55] on icon "Close" at bounding box center [749, 56] width 15 height 12
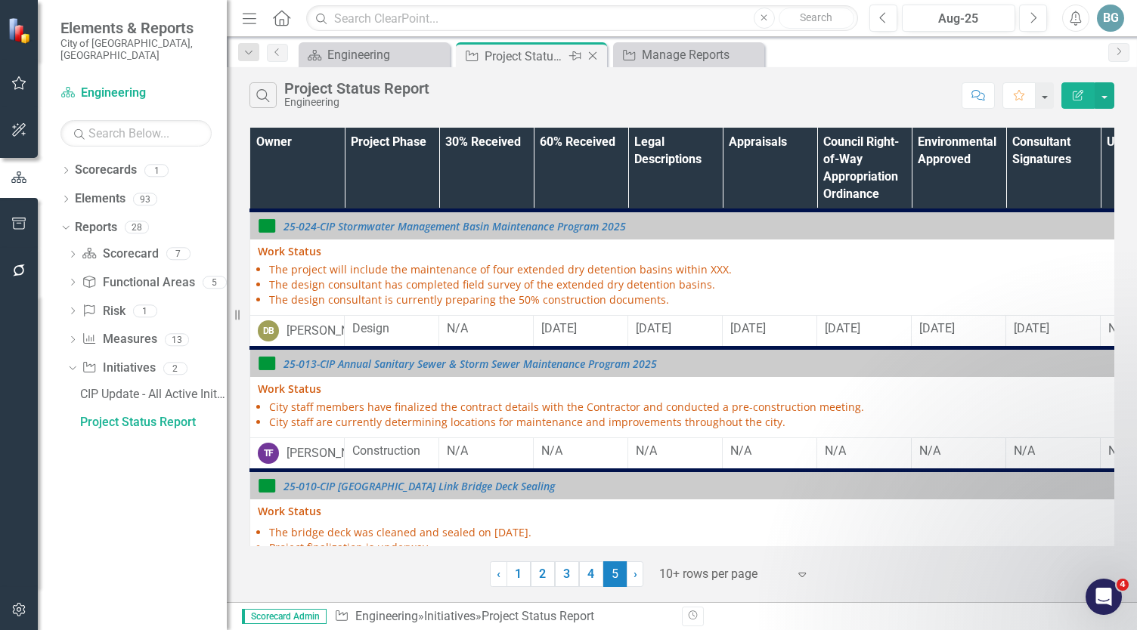
click at [593, 52] on icon "Close" at bounding box center [592, 56] width 15 height 12
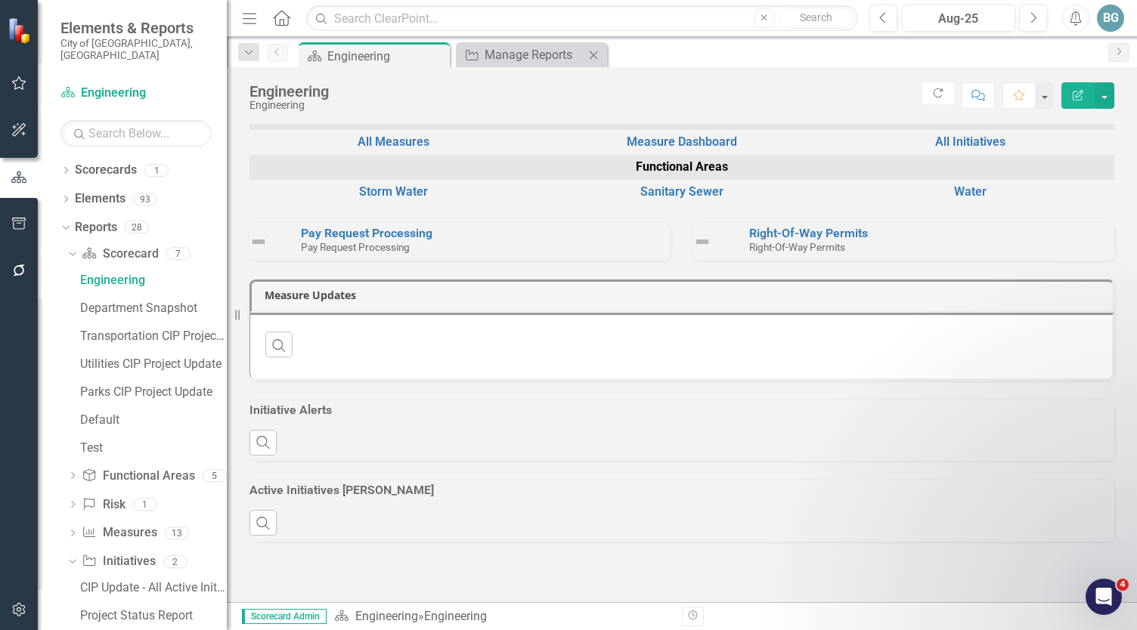
click at [594, 53] on icon at bounding box center [594, 55] width 8 height 8
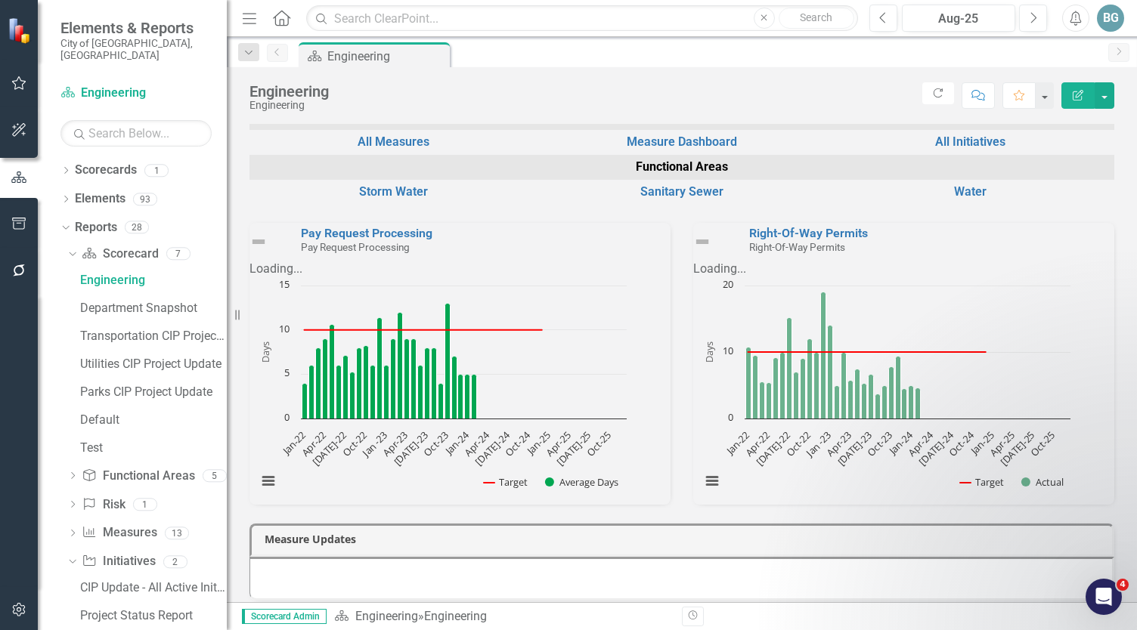
click at [623, 84] on div "Score: N/A Aug-25 Completed Refresh Comment Favorite Edit Report" at bounding box center [725, 95] width 778 height 26
click at [538, 85] on div "Score: N/A Aug-25 Completed Refresh Comment Favorite Edit Report" at bounding box center [725, 95] width 778 height 26
